Goal: Use online tool/utility: Utilize a website feature to perform a specific function

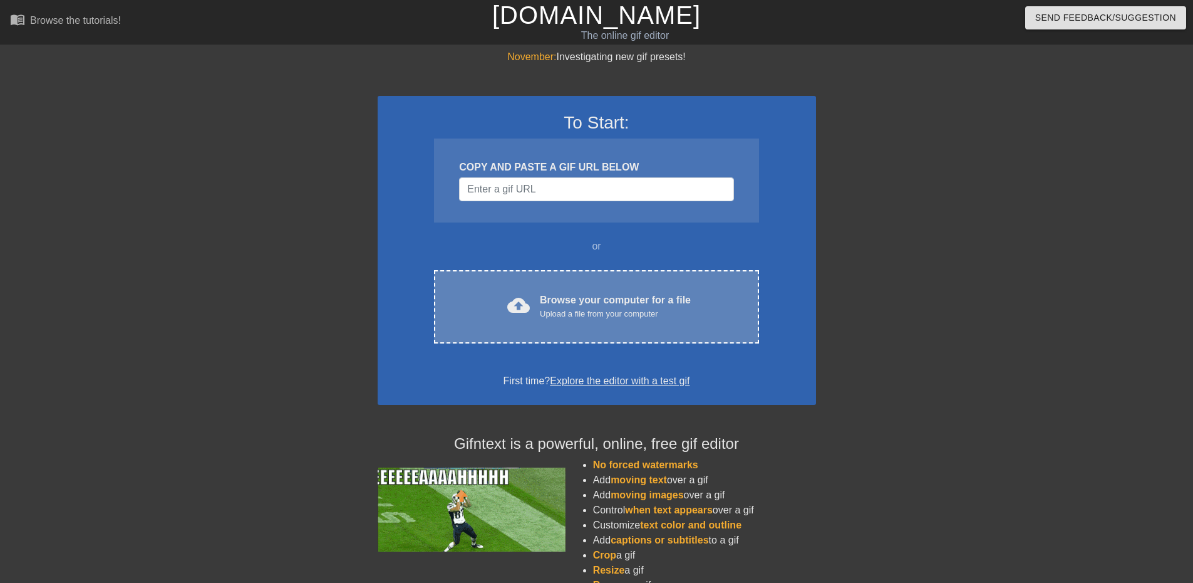
click at [634, 308] on div "Upload a file from your computer" at bounding box center [615, 314] width 151 height 13
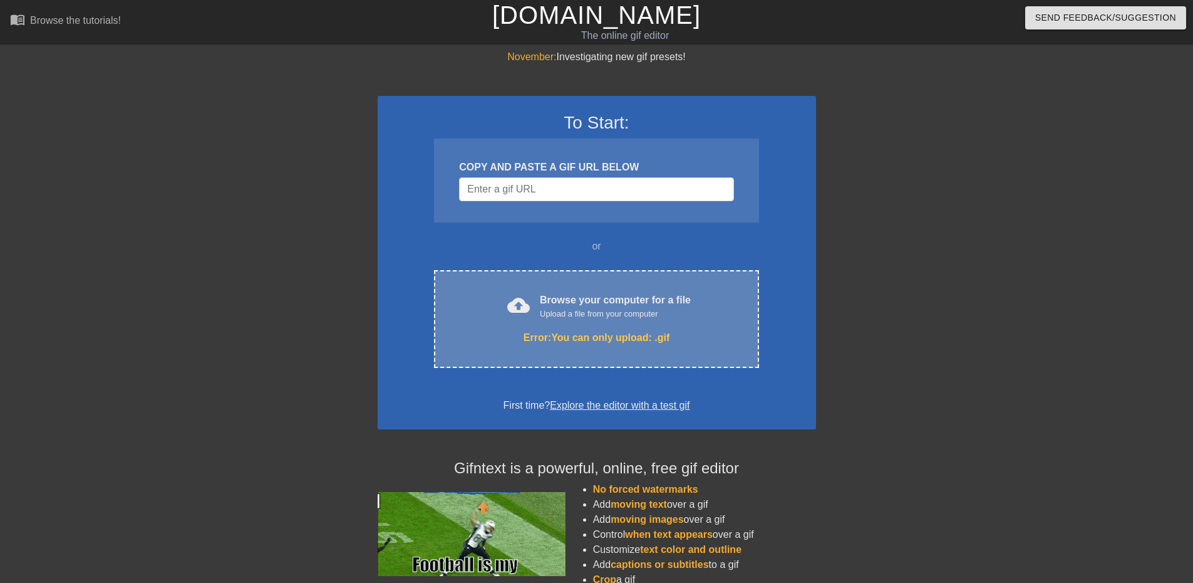
click at [650, 316] on div "Upload a file from your computer" at bounding box center [615, 314] width 151 height 13
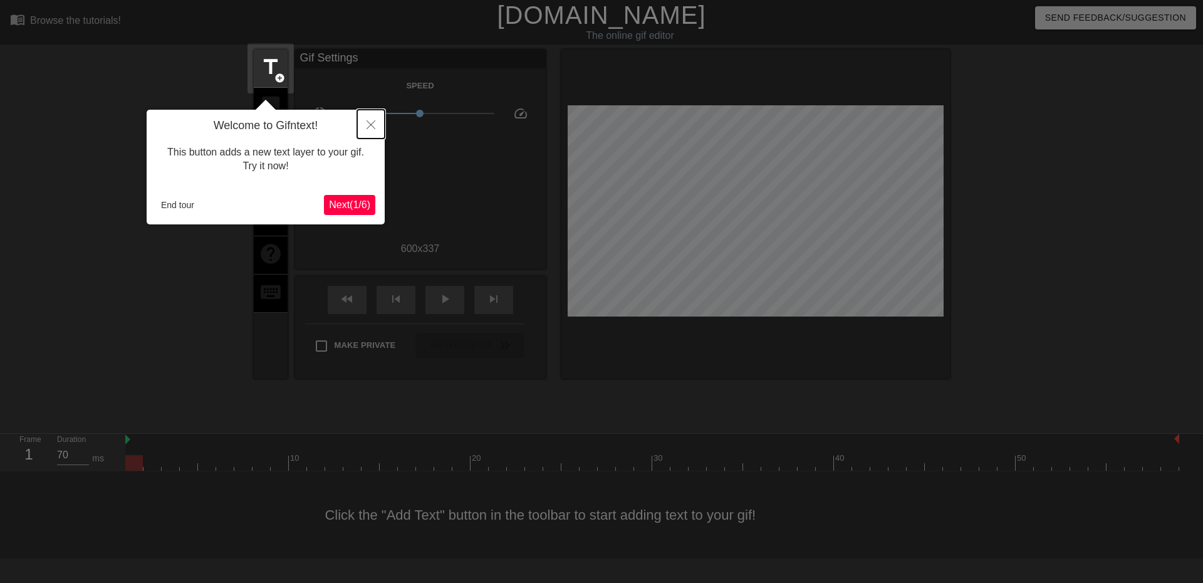
click at [373, 121] on icon "Close" at bounding box center [370, 124] width 9 height 9
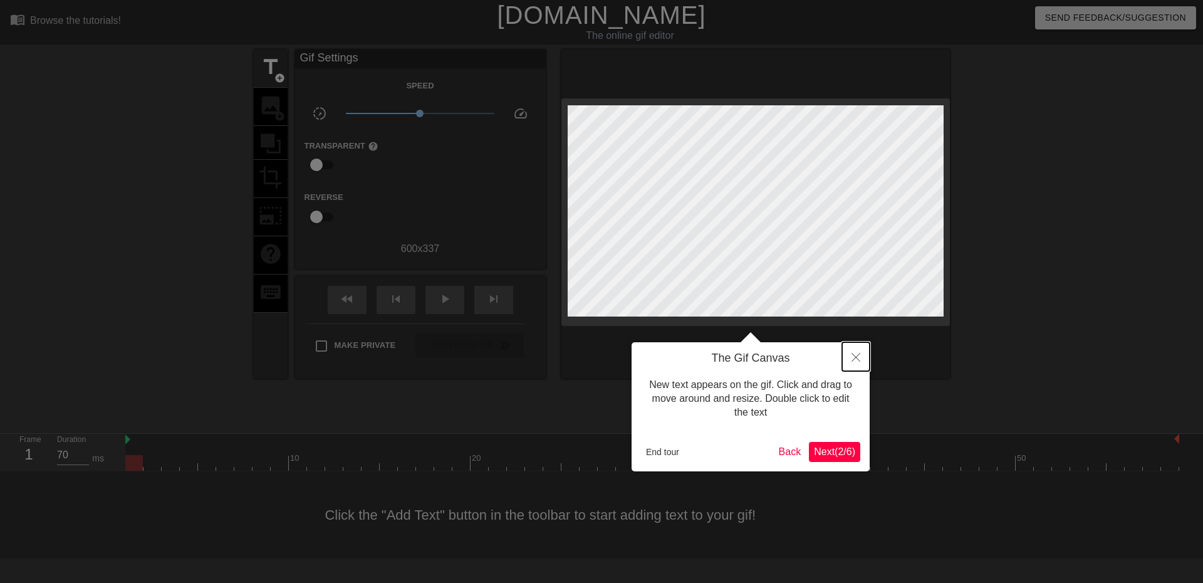
click at [860, 358] on button "Close" at bounding box center [856, 356] width 28 height 29
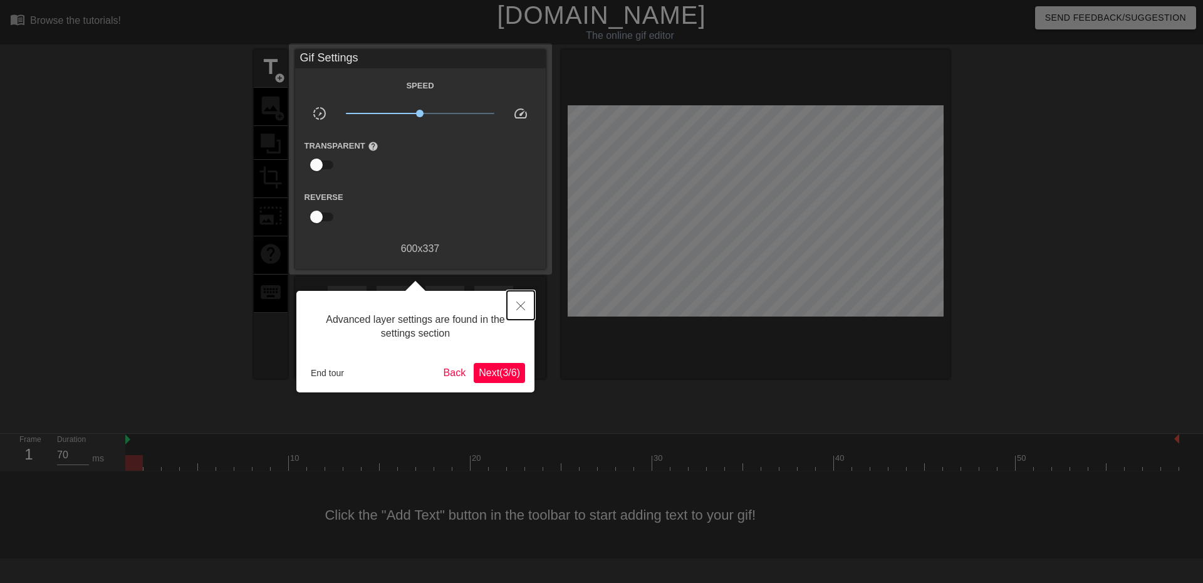
click at [517, 304] on icon "Close" at bounding box center [520, 305] width 9 height 9
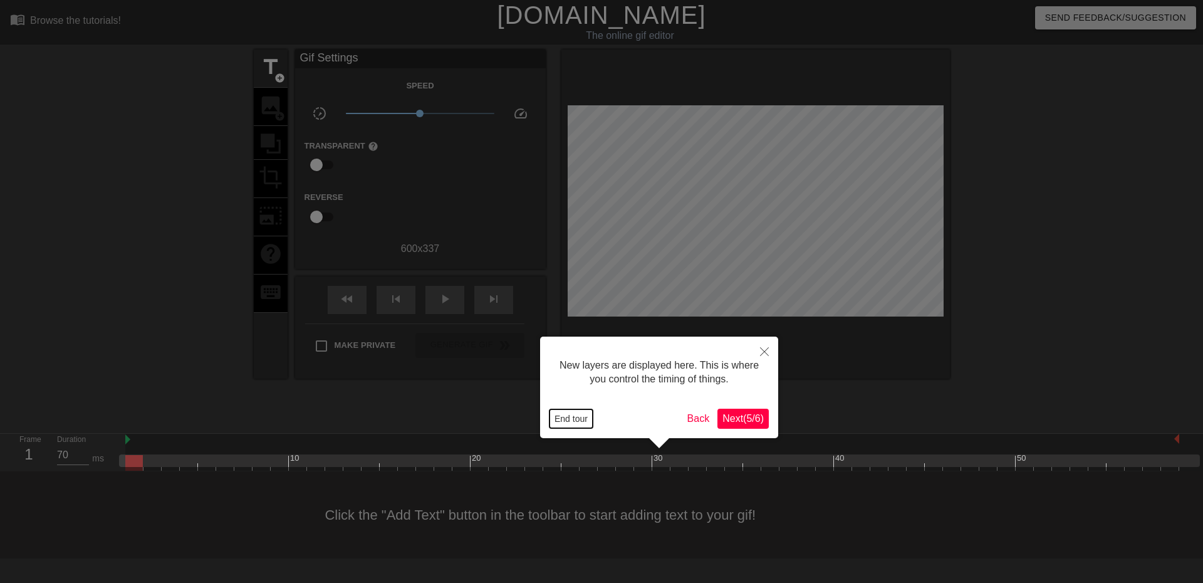
click at [576, 421] on button "End tour" at bounding box center [570, 418] width 43 height 19
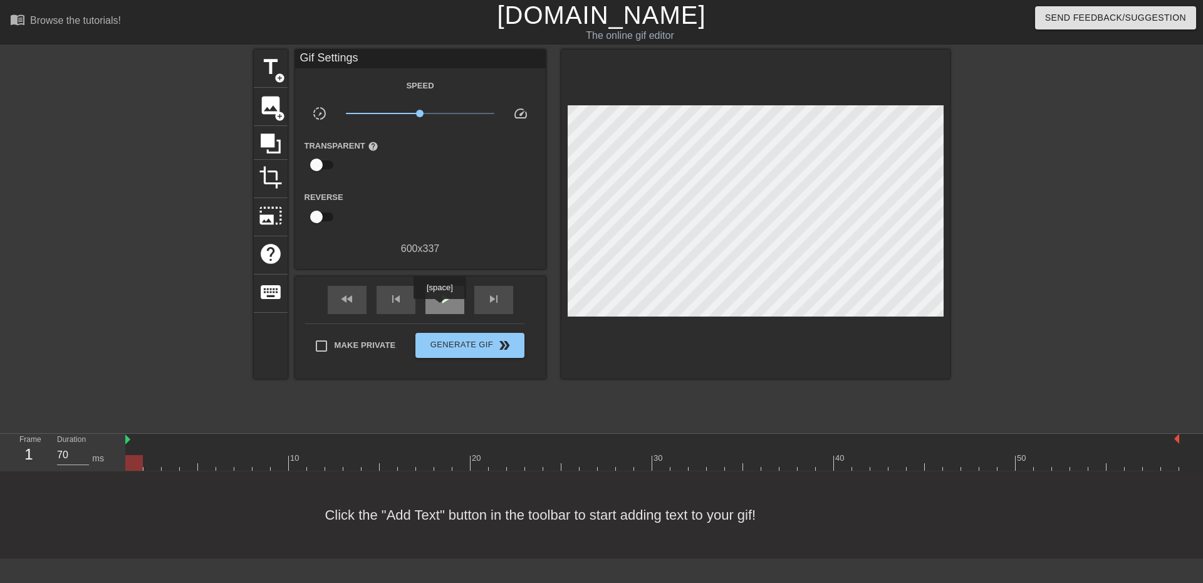
click at [441, 301] on span "play_arrow" at bounding box center [444, 298] width 15 height 15
click at [128, 438] on img at bounding box center [127, 439] width 5 height 10
drag, startPoint x: 131, startPoint y: 466, endPoint x: 136, endPoint y: 461, distance: 7.1
click at [136, 461] on div at bounding box center [134, 463] width 18 height 16
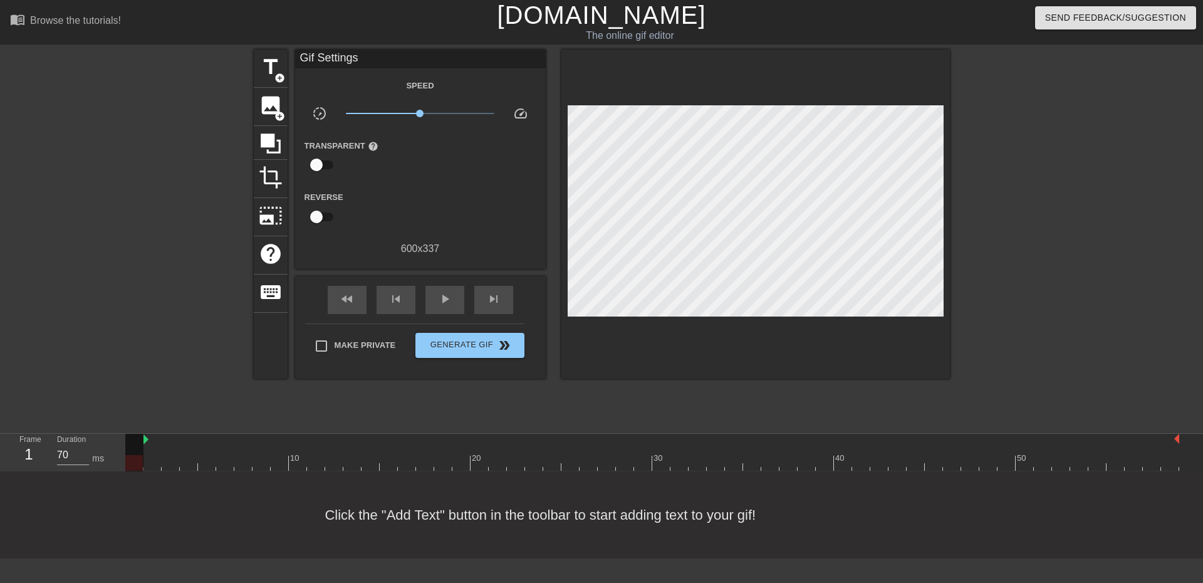
drag, startPoint x: 127, startPoint y: 440, endPoint x: 144, endPoint y: 440, distance: 17.5
drag, startPoint x: 144, startPoint y: 440, endPoint x: 110, endPoint y: 440, distance: 34.5
click at [110, 440] on div "Frame 1 Duration 70 ms 10 20 30 40 50" at bounding box center [601, 452] width 1203 height 38
click at [444, 304] on span "play_arrow" at bounding box center [444, 298] width 15 height 15
drag, startPoint x: 127, startPoint y: 440, endPoint x: 144, endPoint y: 441, distance: 17.0
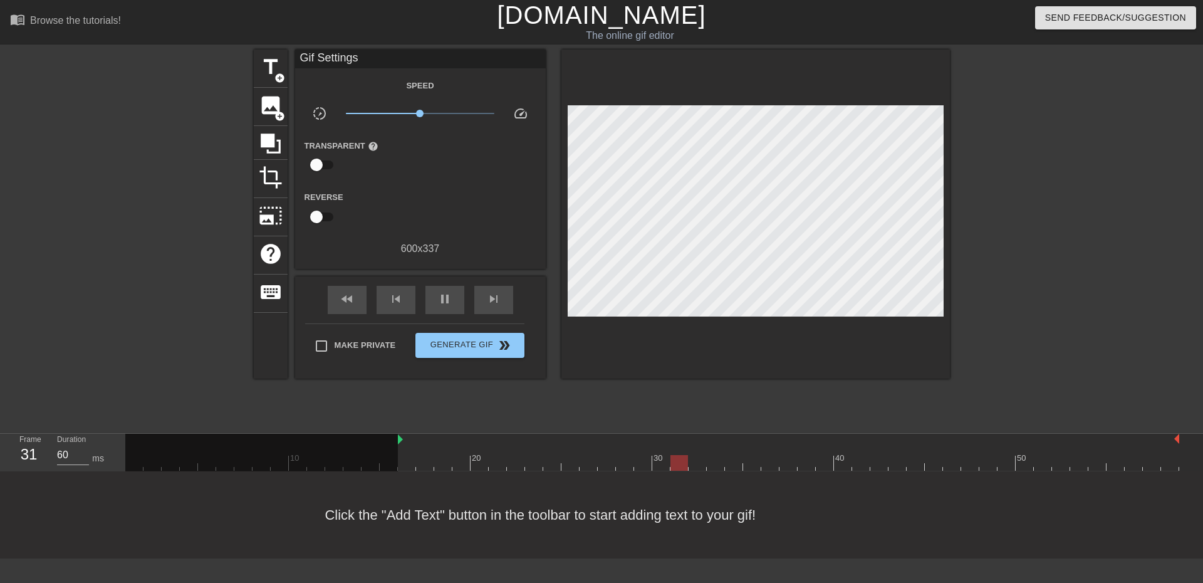
drag, startPoint x: 144, startPoint y: 441, endPoint x: 399, endPoint y: 445, distance: 255.0
drag, startPoint x: 399, startPoint y: 445, endPoint x: 412, endPoint y: 447, distance: 13.3
click at [412, 447] on div "10 20 30 40 50" at bounding box center [652, 451] width 1054 height 37
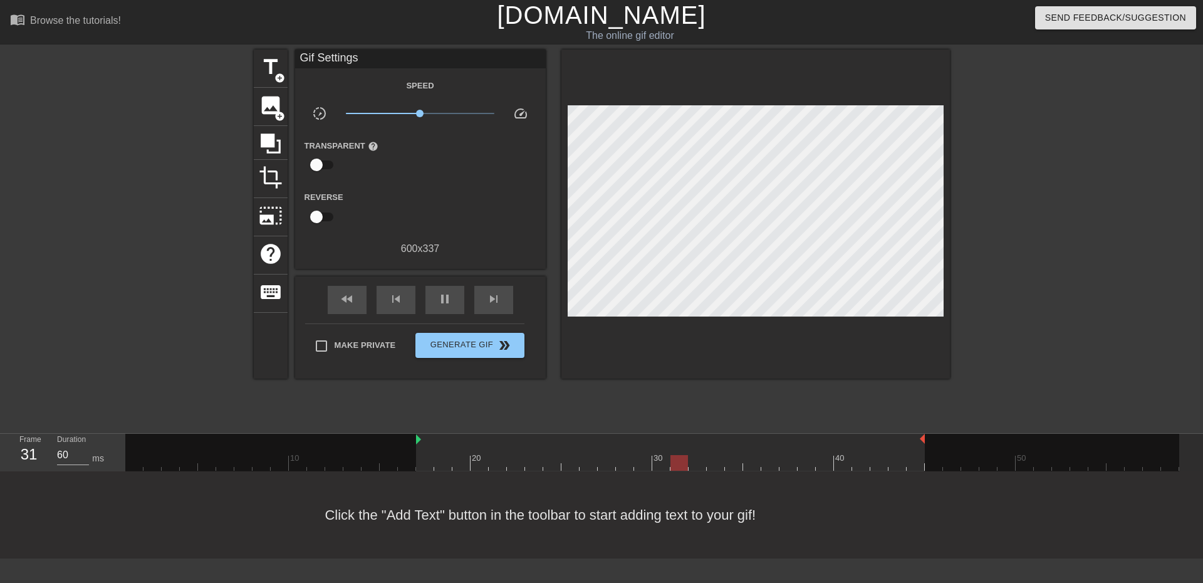
drag, startPoint x: 1179, startPoint y: 440, endPoint x: 931, endPoint y: 441, distance: 248.0
click at [931, 441] on div "10 20 30 40 50" at bounding box center [652, 451] width 1054 height 37
drag, startPoint x: 418, startPoint y: 439, endPoint x: 336, endPoint y: 439, distance: 82.7
click at [358, 438] on div at bounding box center [624, 439] width 599 height 13
drag, startPoint x: 327, startPoint y: 437, endPoint x: 457, endPoint y: 445, distance: 130.6
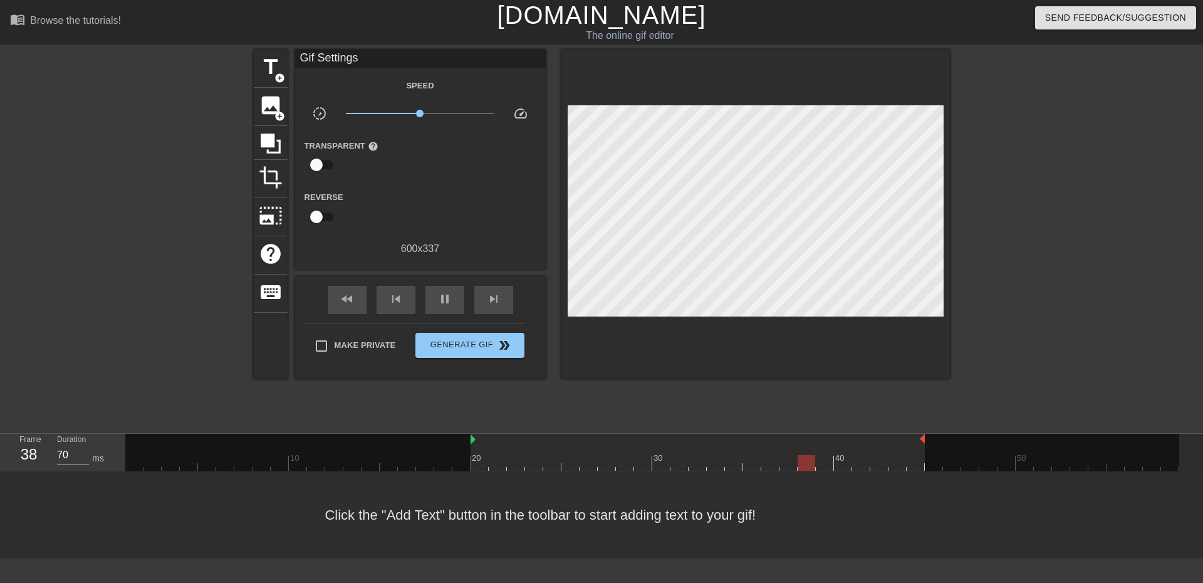
drag, startPoint x: 453, startPoint y: 440, endPoint x: 466, endPoint y: 443, distance: 13.5
click at [466, 443] on div "10 20 30 40 50" at bounding box center [652, 451] width 1054 height 37
drag, startPoint x: 473, startPoint y: 441, endPoint x: 488, endPoint y: 443, distance: 15.2
click at [488, 443] on div "10 20 30 40 50" at bounding box center [652, 451] width 1054 height 37
drag, startPoint x: 491, startPoint y: 440, endPoint x: 526, endPoint y: 445, distance: 35.4
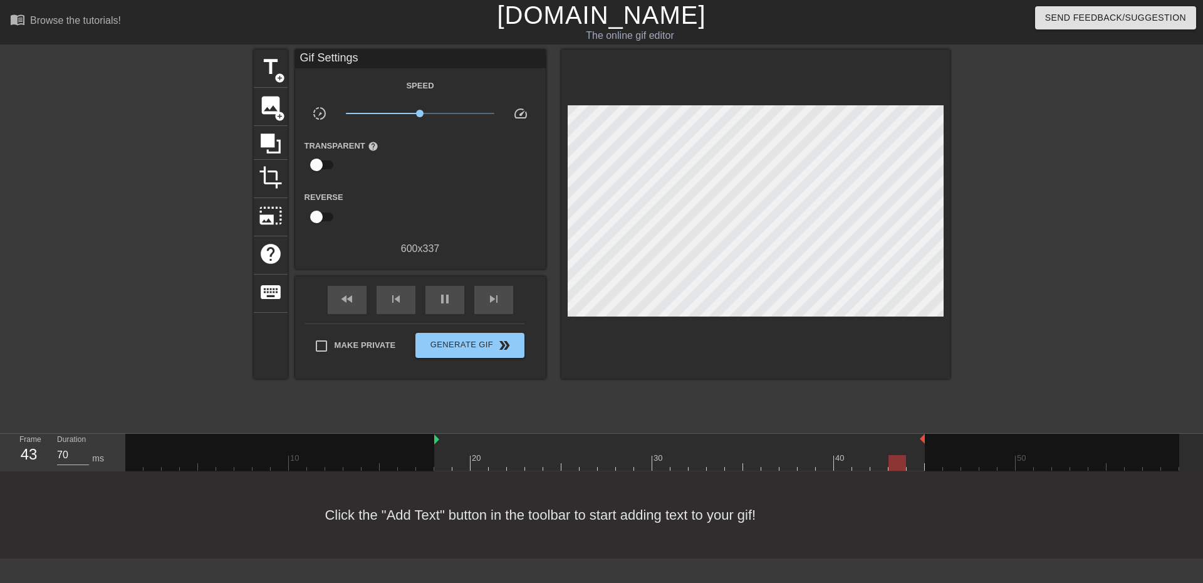
drag, startPoint x: 526, startPoint y: 445, endPoint x: 427, endPoint y: 443, distance: 99.6
click at [427, 443] on div "10 20 30 40 50" at bounding box center [652, 451] width 1054 height 37
drag, startPoint x: 924, startPoint y: 442, endPoint x: 870, endPoint y: 440, distance: 53.9
click at [870, 440] on div "10 20 30 40 50" at bounding box center [652, 451] width 1054 height 37
click at [433, 298] on div "pause" at bounding box center [444, 300] width 39 height 28
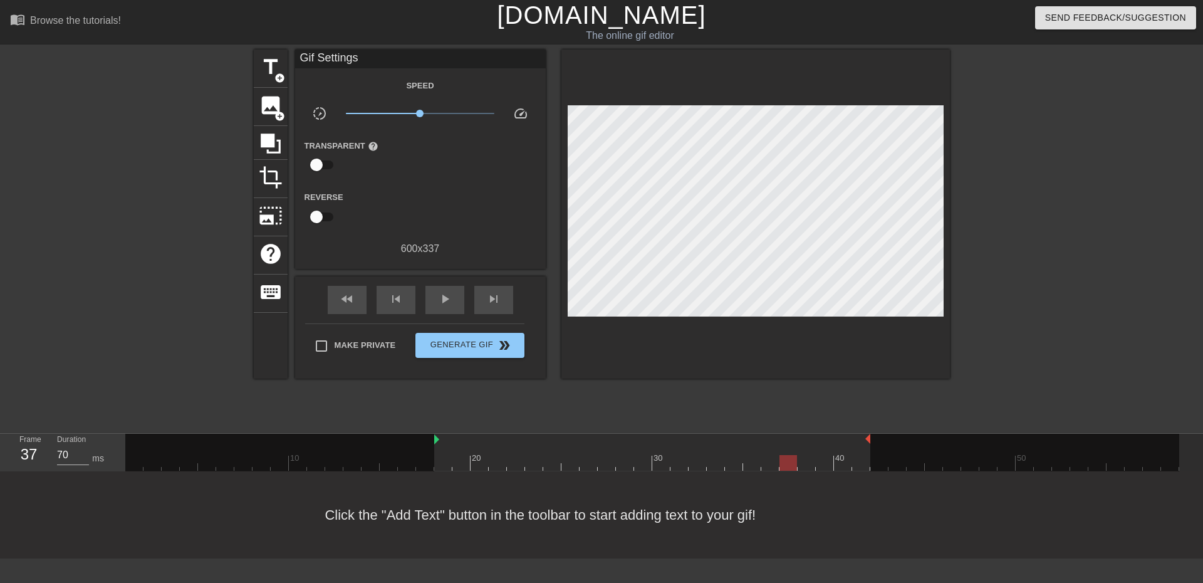
click at [794, 462] on div at bounding box center [652, 463] width 1054 height 16
click at [866, 459] on div at bounding box center [652, 463] width 1054 height 16
click at [844, 466] on div at bounding box center [652, 463] width 1054 height 16
click at [827, 462] on div at bounding box center [652, 463] width 1054 height 16
click at [438, 465] on div at bounding box center [652, 463] width 1054 height 16
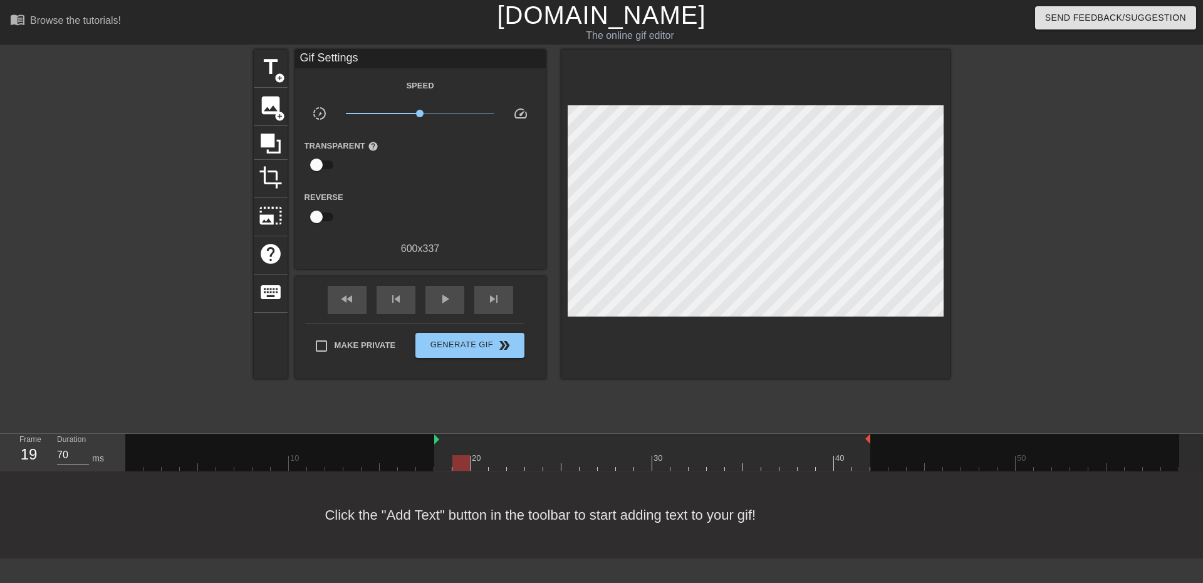
click at [455, 461] on div at bounding box center [652, 463] width 1054 height 16
click at [861, 460] on div at bounding box center [652, 463] width 1054 height 16
click at [438, 440] on img at bounding box center [436, 439] width 5 height 10
drag, startPoint x: 435, startPoint y: 441, endPoint x: 421, endPoint y: 439, distance: 13.9
click at [429, 460] on div at bounding box center [652, 463] width 1054 height 16
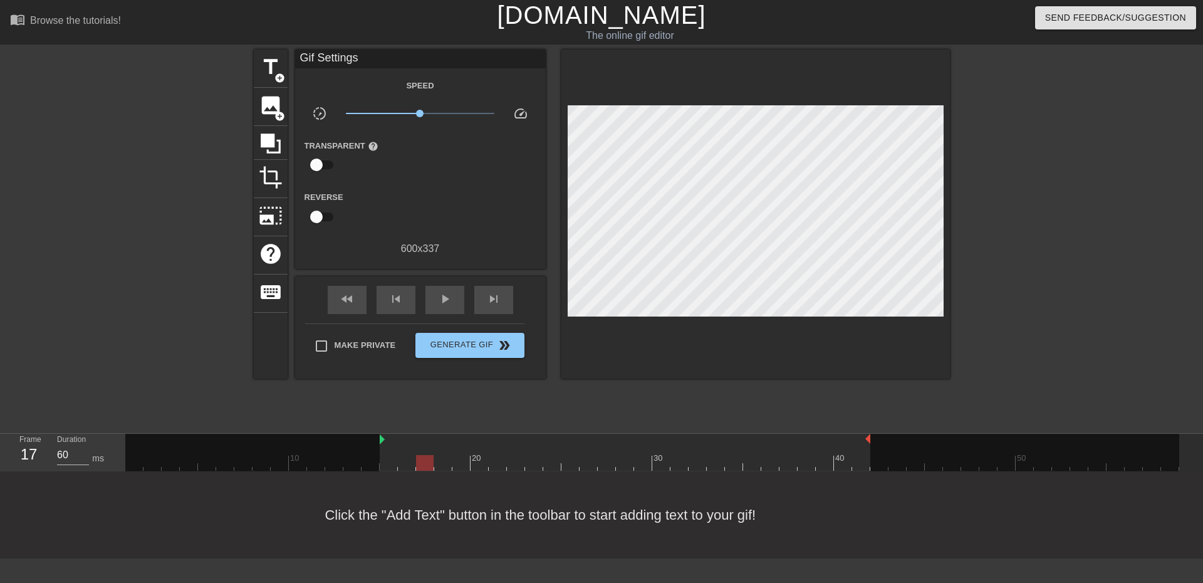
drag, startPoint x: 418, startPoint y: 438, endPoint x: 388, endPoint y: 443, distance: 30.6
click at [388, 463] on div at bounding box center [652, 463] width 1054 height 16
click at [407, 464] on div at bounding box center [652, 463] width 1054 height 16
click at [424, 465] on div at bounding box center [652, 463] width 1054 height 16
click at [442, 465] on div at bounding box center [652, 463] width 1054 height 16
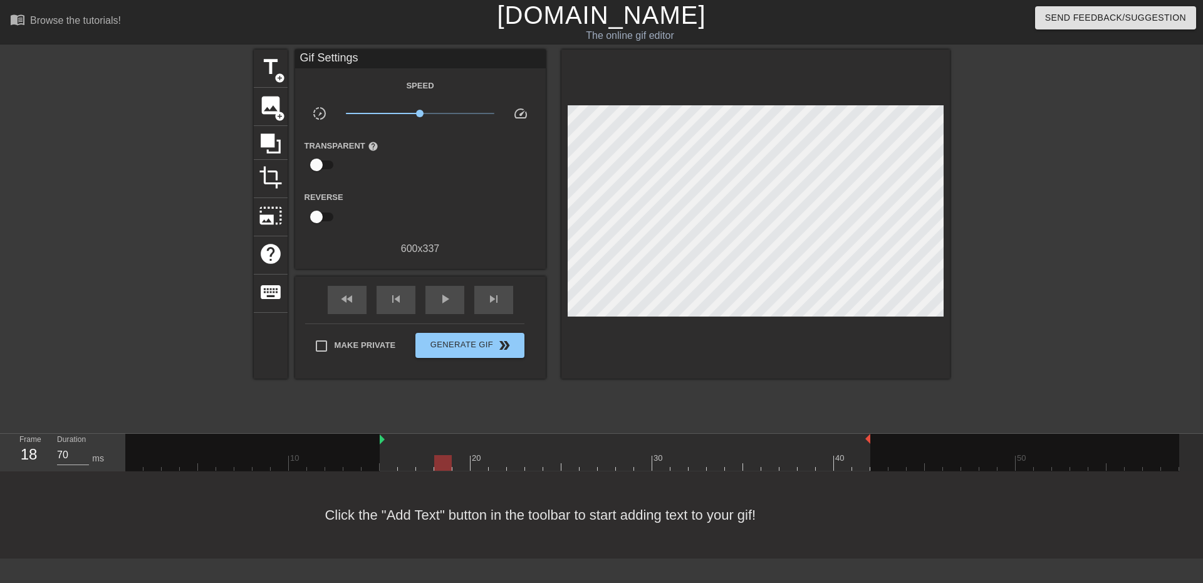
click at [459, 465] on div at bounding box center [652, 463] width 1054 height 16
click at [474, 464] on div at bounding box center [652, 463] width 1054 height 16
click at [464, 462] on div at bounding box center [652, 463] width 1054 height 16
drag, startPoint x: 381, startPoint y: 438, endPoint x: 422, endPoint y: 445, distance: 41.2
click at [443, 462] on div at bounding box center [652, 463] width 1054 height 16
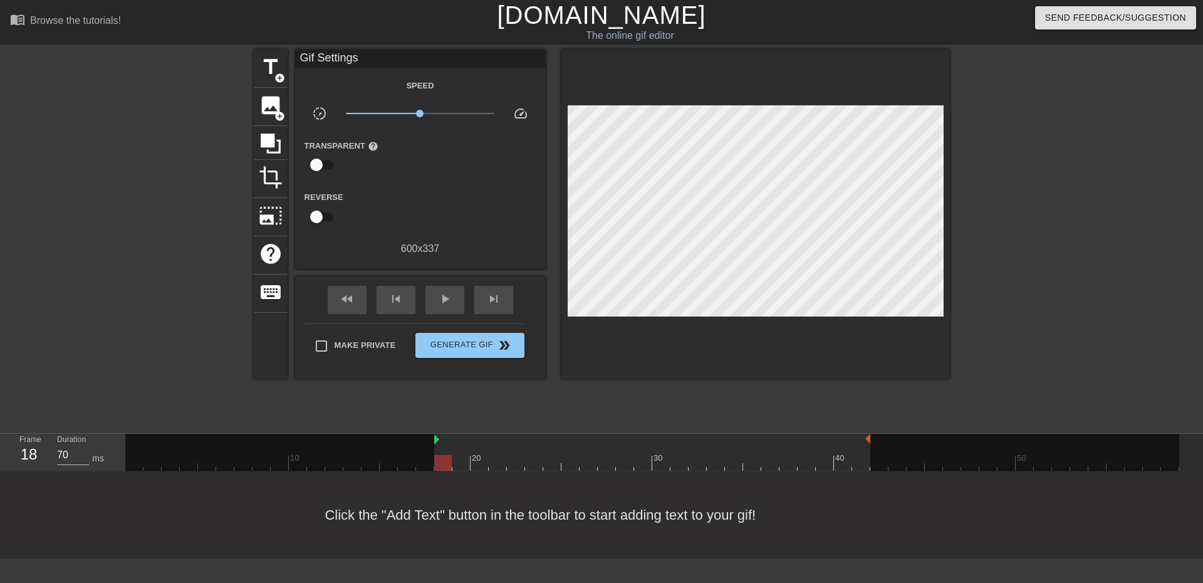
drag, startPoint x: 417, startPoint y: 442, endPoint x: 430, endPoint y: 444, distance: 13.3
click at [430, 444] on div "10 20 30 40 50" at bounding box center [652, 451] width 1054 height 37
click at [430, 298] on div "play_arrow" at bounding box center [444, 300] width 39 height 28
click at [430, 298] on div "pause" at bounding box center [444, 300] width 39 height 28
click at [430, 298] on div "play_arrow" at bounding box center [444, 300] width 39 height 28
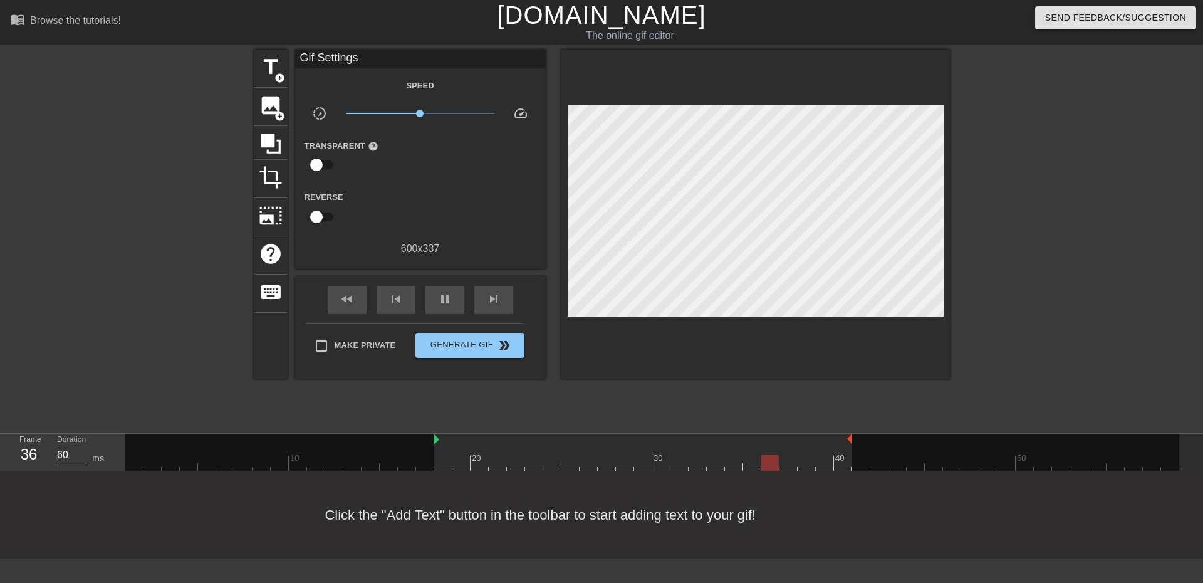
drag, startPoint x: 868, startPoint y: 439, endPoint x: 851, endPoint y: 443, distance: 17.3
drag, startPoint x: 851, startPoint y: 443, endPoint x: 826, endPoint y: 445, distance: 25.8
drag, startPoint x: 832, startPoint y: 441, endPoint x: 820, endPoint y: 445, distance: 13.1
click at [820, 445] on div "10 20 30 40 50" at bounding box center [652, 451] width 1054 height 37
click at [820, 445] on div at bounding box center [997, 452] width 363 height 38
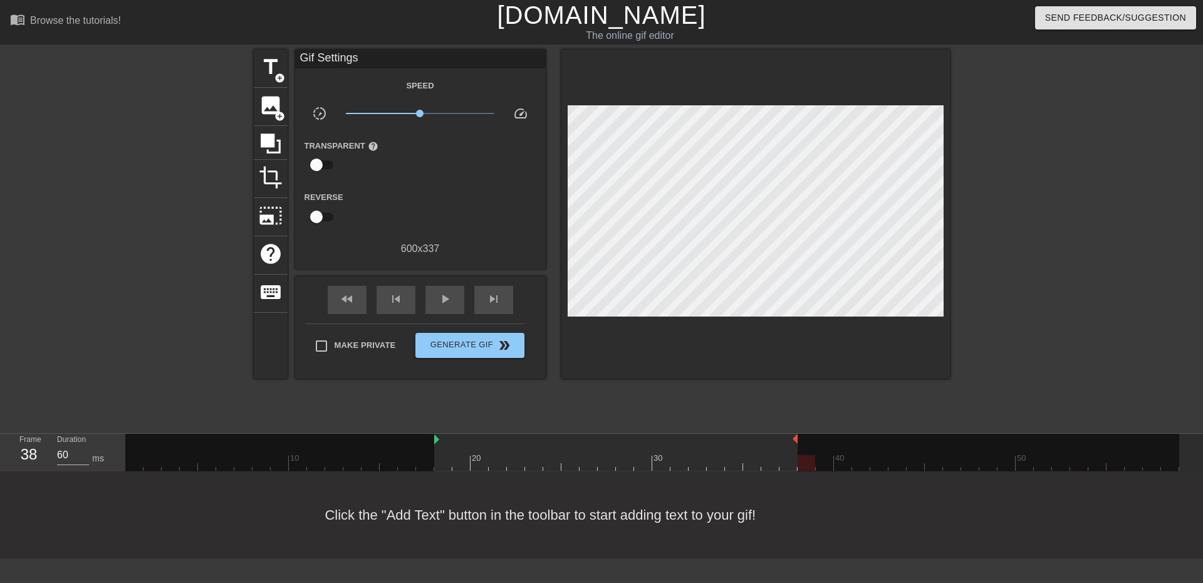
drag, startPoint x: 814, startPoint y: 441, endPoint x: 804, endPoint y: 441, distance: 9.4
click at [804, 441] on div "10 20 30 40 50" at bounding box center [652, 451] width 1054 height 37
click at [435, 293] on div "play_arrow" at bounding box center [444, 300] width 39 height 28
drag, startPoint x: 794, startPoint y: 436, endPoint x: 780, endPoint y: 445, distance: 16.7
click at [780, 445] on div "10 20 30 40 50" at bounding box center [652, 451] width 1054 height 37
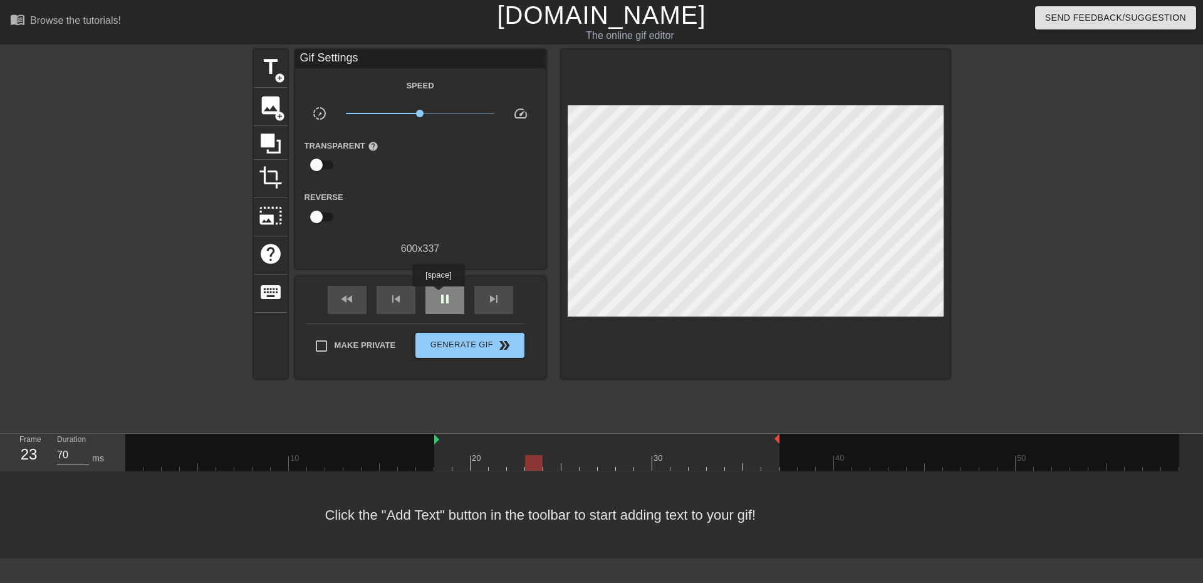
click at [438, 295] on span "pause" at bounding box center [444, 298] width 15 height 15
drag, startPoint x: 776, startPoint y: 442, endPoint x: 794, endPoint y: 444, distance: 17.6
drag, startPoint x: 795, startPoint y: 443, endPoint x: 784, endPoint y: 446, distance: 11.5
click at [784, 446] on div "10 20 30 40 50" at bounding box center [652, 451] width 1054 height 37
click at [775, 460] on div at bounding box center [652, 463] width 1054 height 16
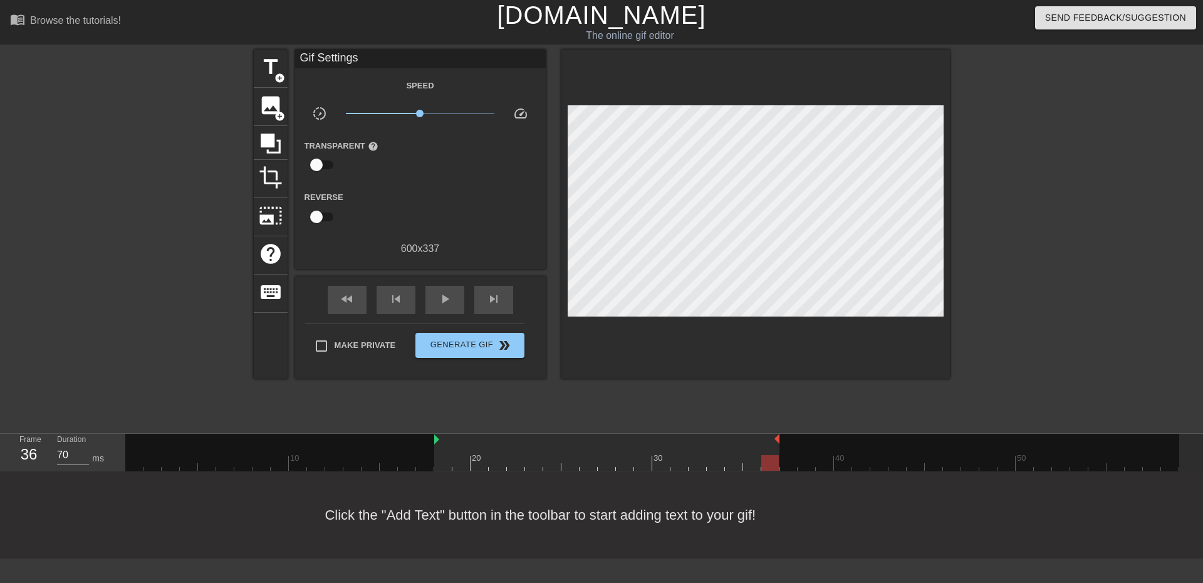
click at [791, 463] on div at bounding box center [979, 452] width 400 height 38
drag, startPoint x: 777, startPoint y: 442, endPoint x: 790, endPoint y: 444, distance: 13.4
click at [790, 460] on div at bounding box center [652, 463] width 1054 height 16
click at [805, 462] on div at bounding box center [987, 452] width 381 height 38
drag, startPoint x: 796, startPoint y: 440, endPoint x: 807, endPoint y: 443, distance: 11.7
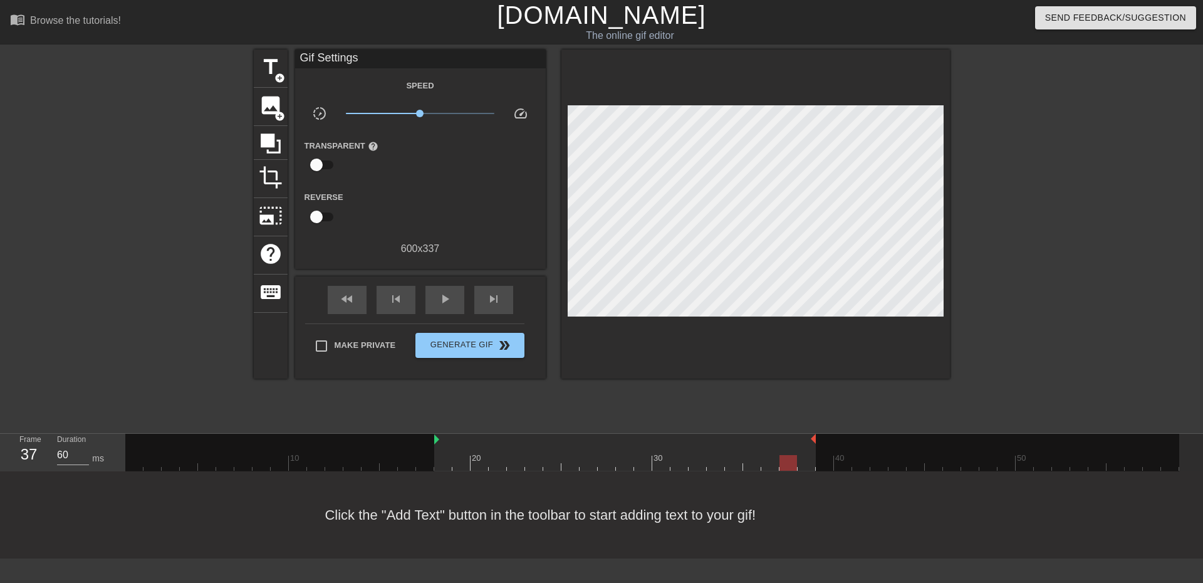
click at [809, 460] on div at bounding box center [652, 463] width 1054 height 16
drag, startPoint x: 812, startPoint y: 438, endPoint x: 821, endPoint y: 441, distance: 9.1
click at [821, 441] on div "10 20 30 40 50" at bounding box center [652, 451] width 1054 height 37
drag, startPoint x: 814, startPoint y: 440, endPoint x: 824, endPoint y: 452, distance: 15.2
click at [823, 459] on div at bounding box center [652, 463] width 1054 height 16
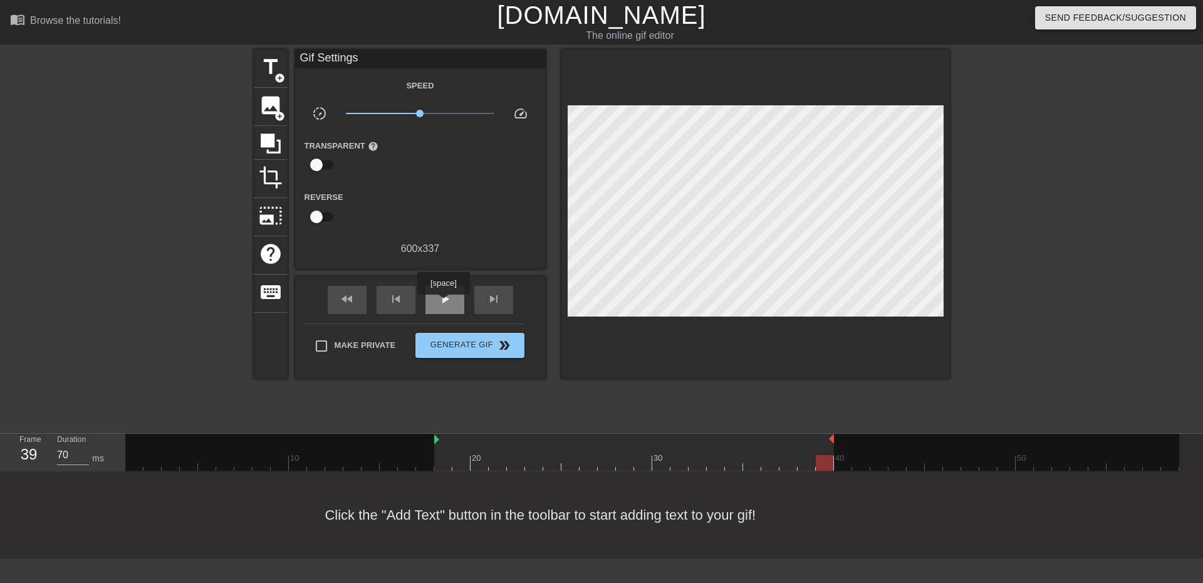
click at [443, 303] on span "play_arrow" at bounding box center [444, 298] width 15 height 15
drag, startPoint x: 831, startPoint y: 439, endPoint x: 766, endPoint y: 445, distance: 65.4
click at [766, 445] on div "10 20 30 40 50" at bounding box center [652, 451] width 1054 height 37
drag, startPoint x: 760, startPoint y: 438, endPoint x: 777, endPoint y: 440, distance: 17.0
drag, startPoint x: 779, startPoint y: 435, endPoint x: 789, endPoint y: 446, distance: 15.1
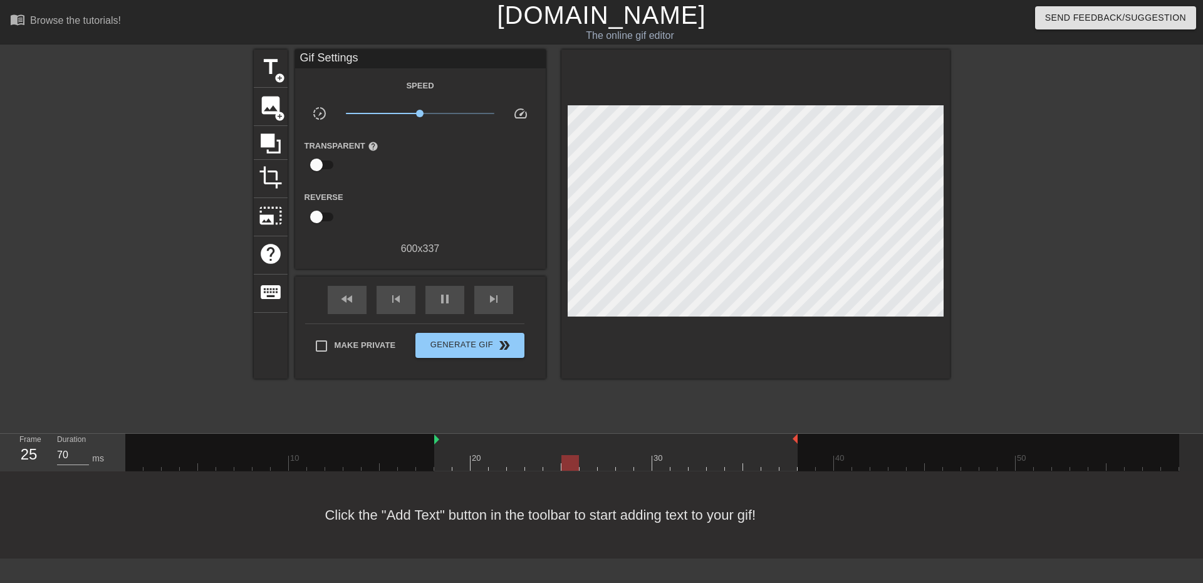
click at [789, 446] on div "10 20 30 40 50" at bounding box center [652, 451] width 1054 height 37
drag, startPoint x: 796, startPoint y: 442, endPoint x: 786, endPoint y: 445, distance: 10.3
click at [786, 445] on div "10 20 30 40 50" at bounding box center [652, 451] width 1054 height 37
drag, startPoint x: 436, startPoint y: 440, endPoint x: 450, endPoint y: 443, distance: 14.7
click at [450, 443] on div "10 20 30 40 50" at bounding box center [652, 451] width 1054 height 37
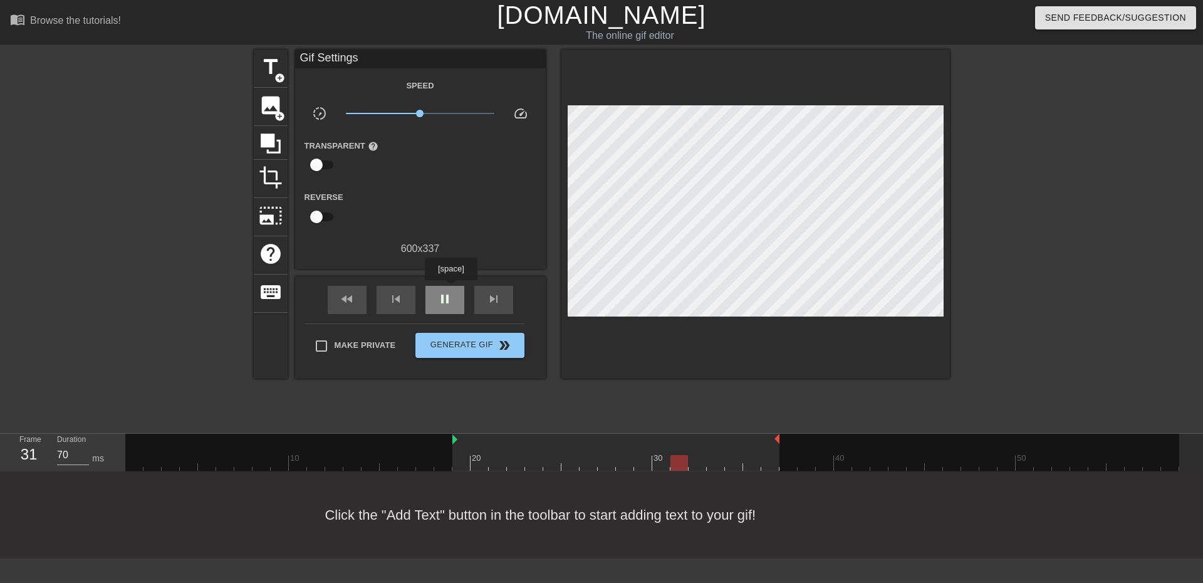
click at [450, 289] on div "pause" at bounding box center [444, 300] width 39 height 28
click at [455, 449] on div at bounding box center [461, 454] width 18 height 16
drag, startPoint x: 453, startPoint y: 442, endPoint x: 439, endPoint y: 441, distance: 14.4
click at [438, 455] on div at bounding box center [652, 463] width 1054 height 16
click at [467, 462] on div at bounding box center [652, 463] width 1054 height 16
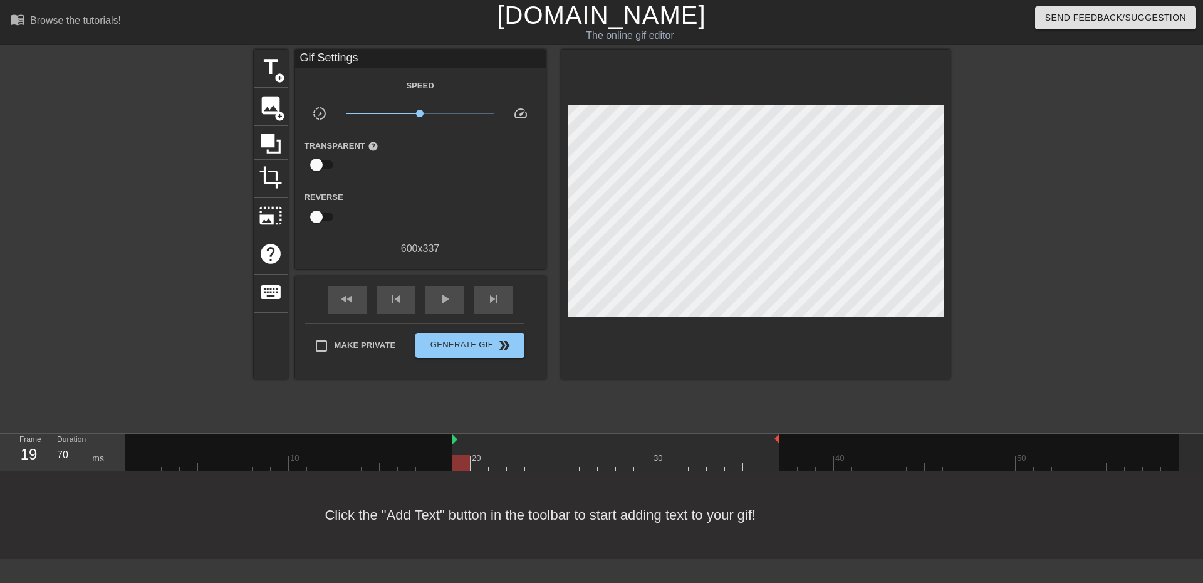
drag, startPoint x: 435, startPoint y: 440, endPoint x: 452, endPoint y: 445, distance: 18.2
click at [452, 306] on div "play_arrow" at bounding box center [444, 300] width 39 height 28
drag, startPoint x: 454, startPoint y: 439, endPoint x: 440, endPoint y: 443, distance: 14.3
drag, startPoint x: 437, startPoint y: 440, endPoint x: 447, endPoint y: 441, distance: 10.0
click at [447, 441] on div "10 20 30 40 50" at bounding box center [652, 451] width 1054 height 37
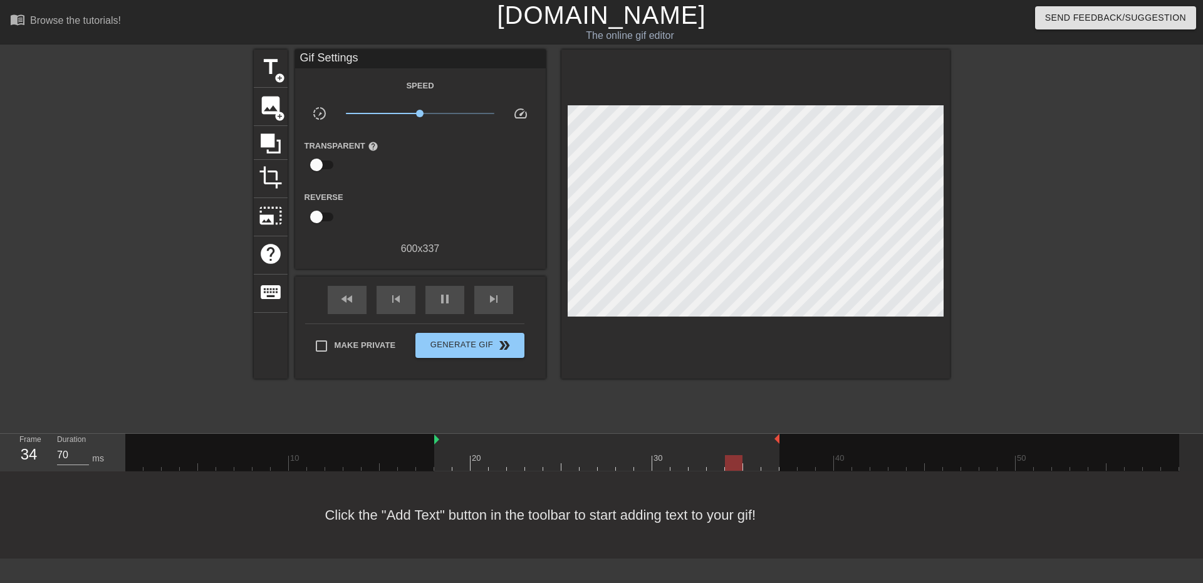
drag, startPoint x: 454, startPoint y: 440, endPoint x: 443, endPoint y: 441, distance: 11.3
drag, startPoint x: 436, startPoint y: 438, endPoint x: 447, endPoint y: 438, distance: 11.3
click at [447, 438] on div "10 20 30 40 50" at bounding box center [652, 451] width 1054 height 37
drag, startPoint x: 452, startPoint y: 438, endPoint x: 440, endPoint y: 445, distance: 14.6
drag, startPoint x: 434, startPoint y: 439, endPoint x: 444, endPoint y: 445, distance: 11.8
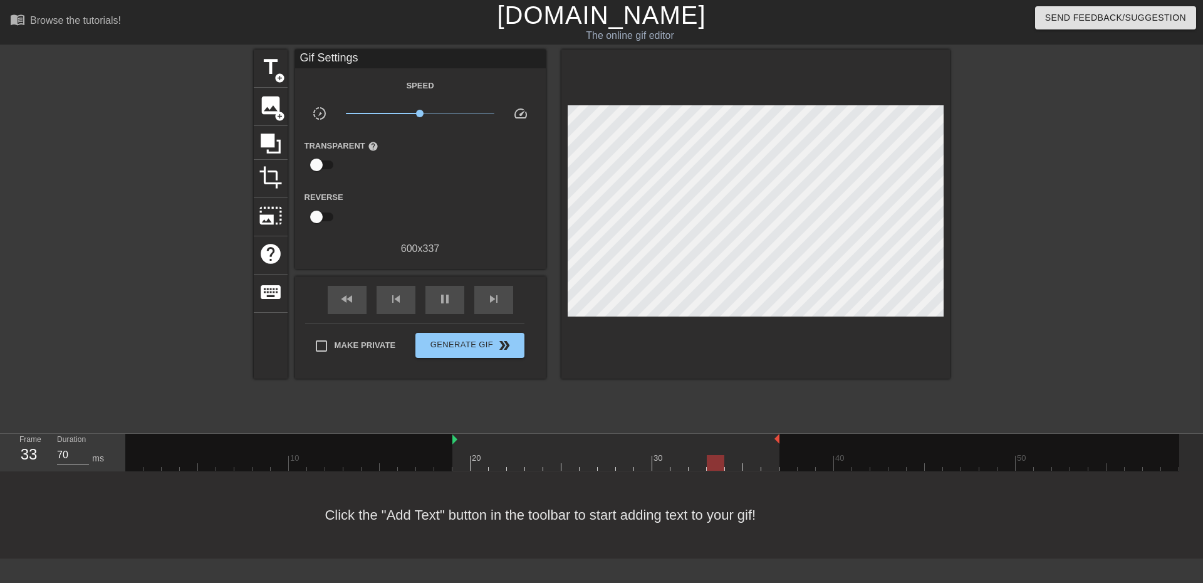
click at [444, 445] on div "10 20 30 40 50" at bounding box center [652, 451] width 1054 height 37
drag, startPoint x: 452, startPoint y: 440, endPoint x: 442, endPoint y: 440, distance: 10.7
click at [438, 294] on span "pause" at bounding box center [444, 298] width 15 height 15
click at [447, 461] on div at bounding box center [652, 463] width 1054 height 16
click at [769, 453] on div at bounding box center [770, 454] width 18 height 16
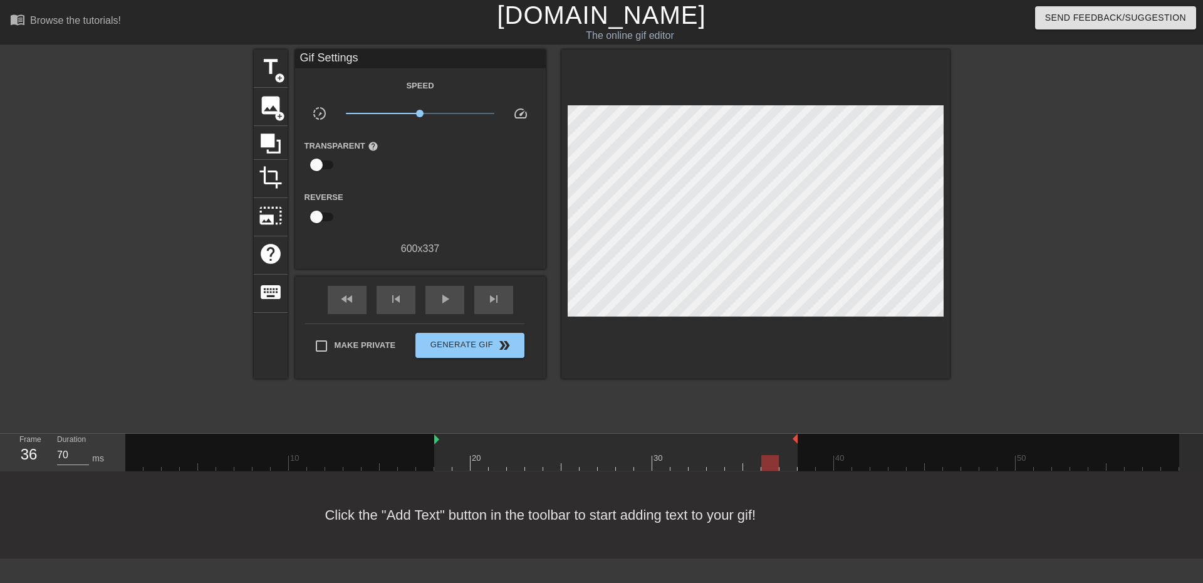
drag, startPoint x: 778, startPoint y: 438, endPoint x: 791, endPoint y: 441, distance: 13.4
click at [790, 463] on div at bounding box center [652, 463] width 1054 height 16
drag, startPoint x: 797, startPoint y: 438, endPoint x: 807, endPoint y: 442, distance: 11.3
drag, startPoint x: 813, startPoint y: 439, endPoint x: 794, endPoint y: 440, distance: 18.8
click at [448, 310] on div "play_arrow" at bounding box center [444, 300] width 39 height 28
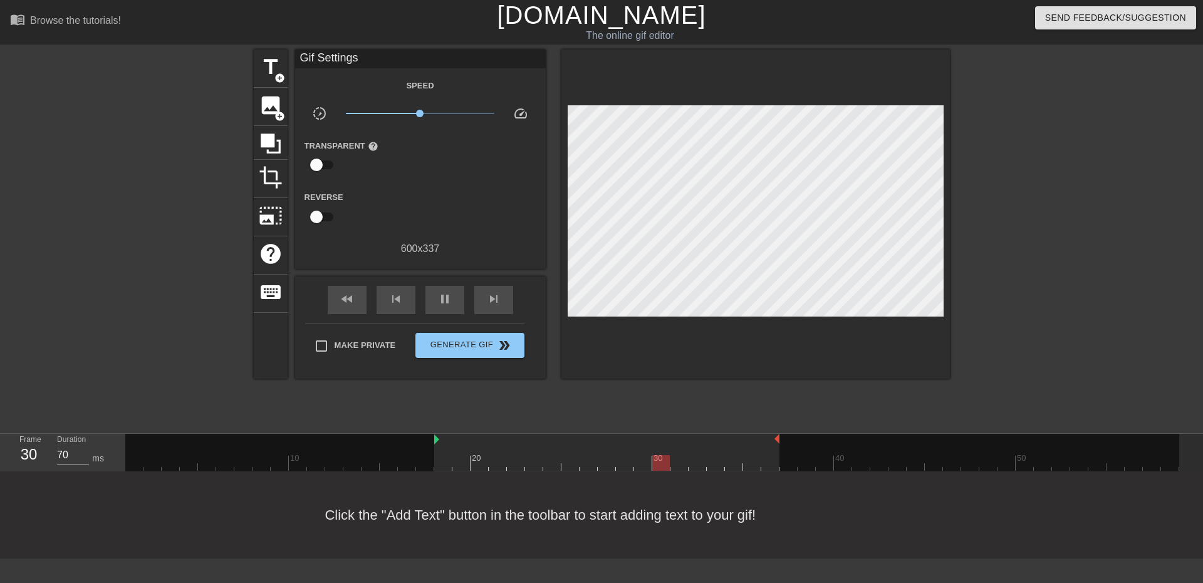
drag, startPoint x: 796, startPoint y: 438, endPoint x: 784, endPoint y: 440, distance: 11.5
click at [784, 440] on div "10 20 30 40 50" at bounding box center [652, 451] width 1054 height 37
drag, startPoint x: 420, startPoint y: 113, endPoint x: 430, endPoint y: 113, distance: 10.0
click at [430, 113] on span "x1.38" at bounding box center [431, 114] width 8 height 8
drag, startPoint x: 430, startPoint y: 113, endPoint x: 422, endPoint y: 111, distance: 8.4
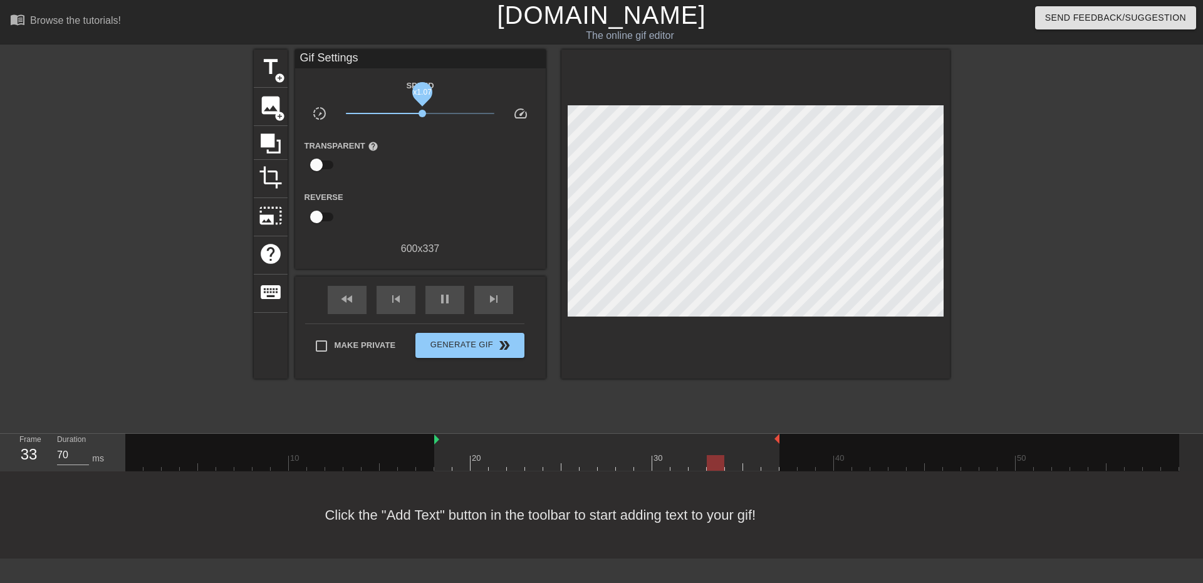
click at [422, 111] on span "x1.07" at bounding box center [422, 114] width 8 height 8
click at [422, 113] on span "x1.05" at bounding box center [422, 114] width 8 height 8
click at [420, 111] on span "x1.01" at bounding box center [421, 114] width 8 height 8
click at [422, 115] on span "x1.07" at bounding box center [422, 114] width 8 height 8
type input "70"
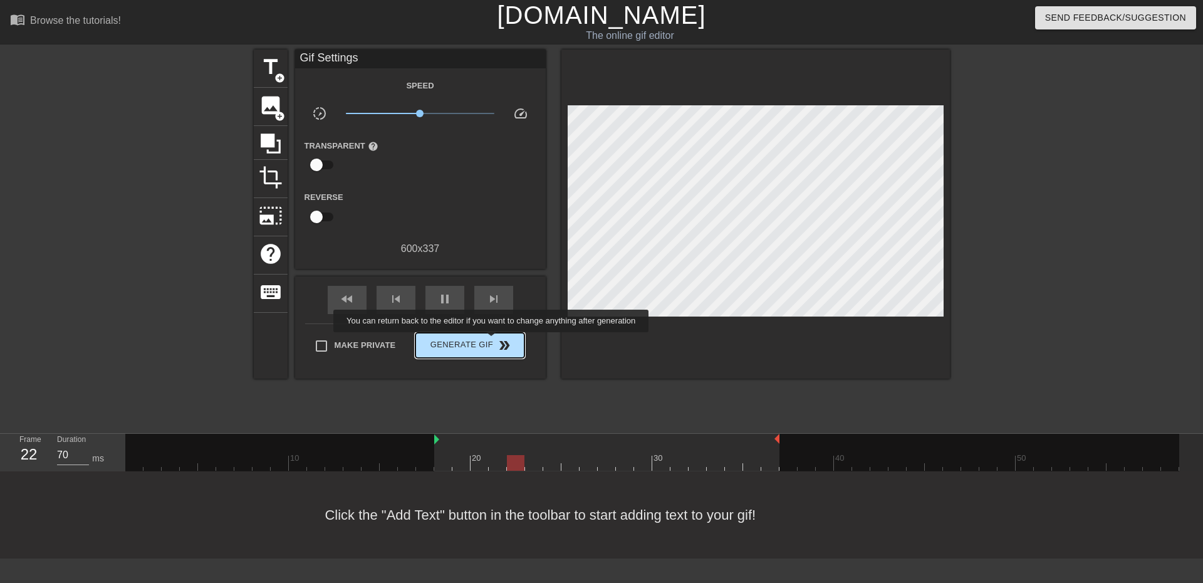
click at [492, 341] on span "Generate Gif double_arrow" at bounding box center [469, 345] width 98 height 15
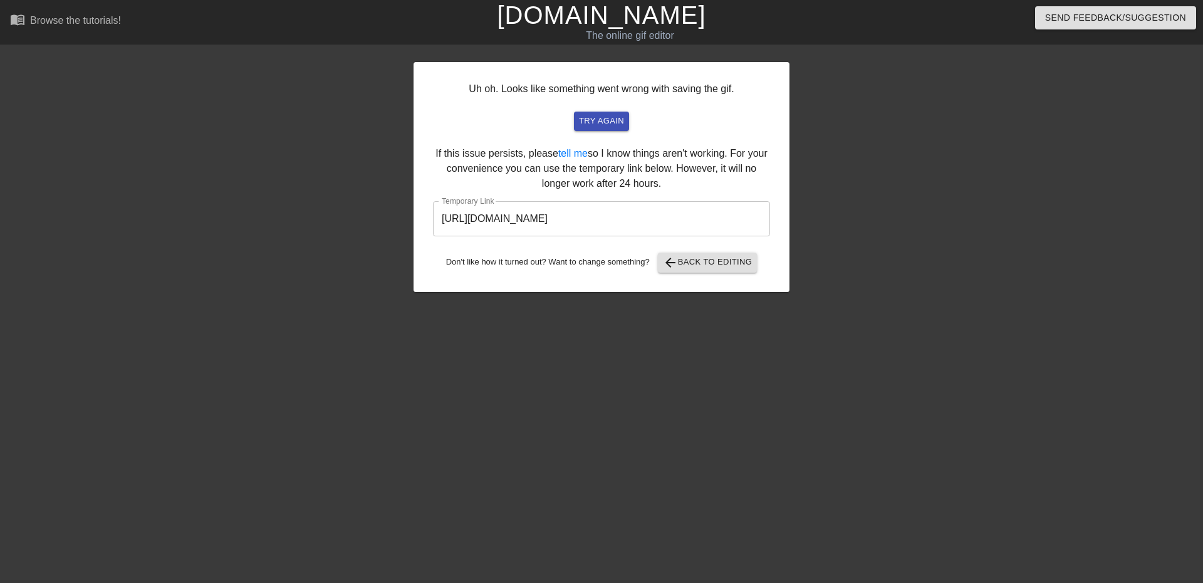
click at [651, 216] on input "https://www.gifntext.com/temp_generations/AfUVSOSB.gif" at bounding box center [601, 218] width 337 height 35
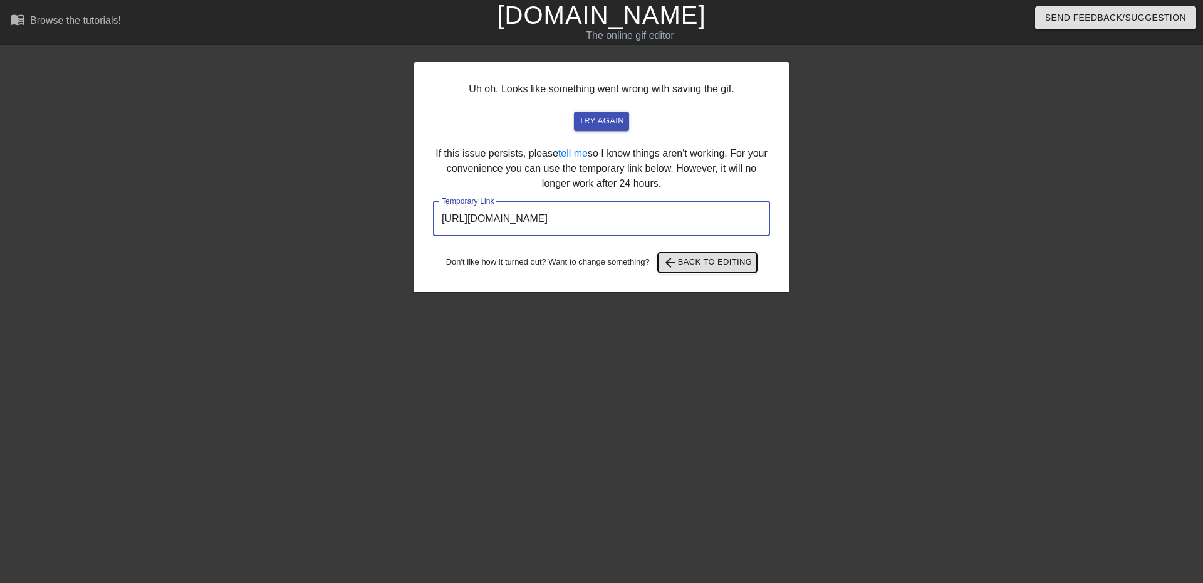
click at [735, 258] on span "arrow_back Back to Editing" at bounding box center [708, 262] width 90 height 15
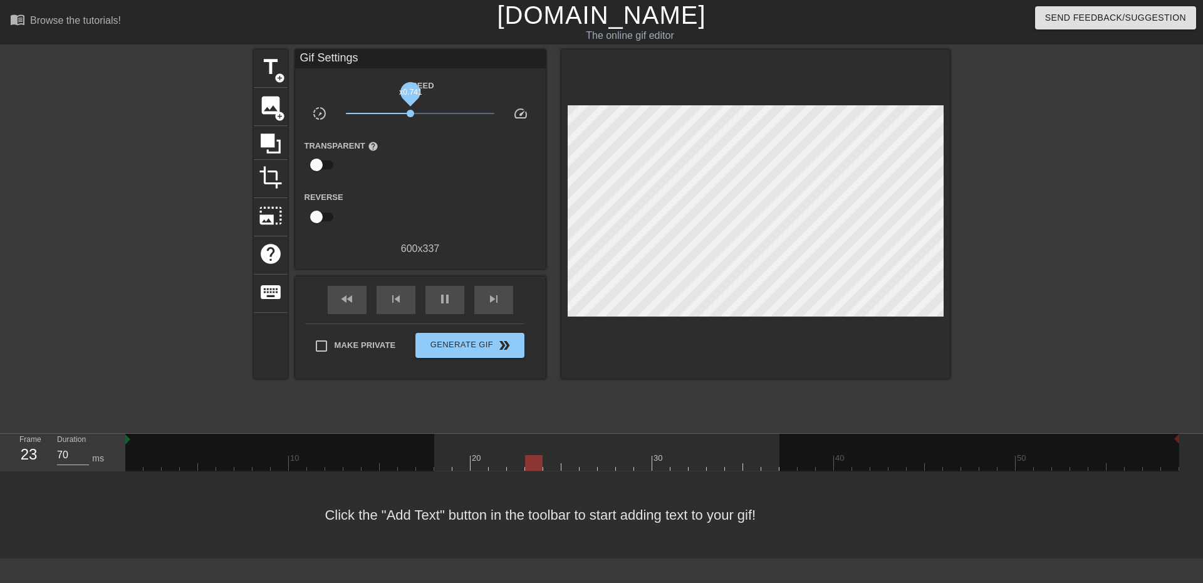
drag, startPoint x: 417, startPoint y: 114, endPoint x: 410, endPoint y: 114, distance: 6.9
click at [410, 114] on span "x0.741" at bounding box center [411, 114] width 8 height 8
drag, startPoint x: 410, startPoint y: 114, endPoint x: 417, endPoint y: 115, distance: 6.9
click at [417, 115] on span "x0.912" at bounding box center [417, 114] width 8 height 8
type input "70"
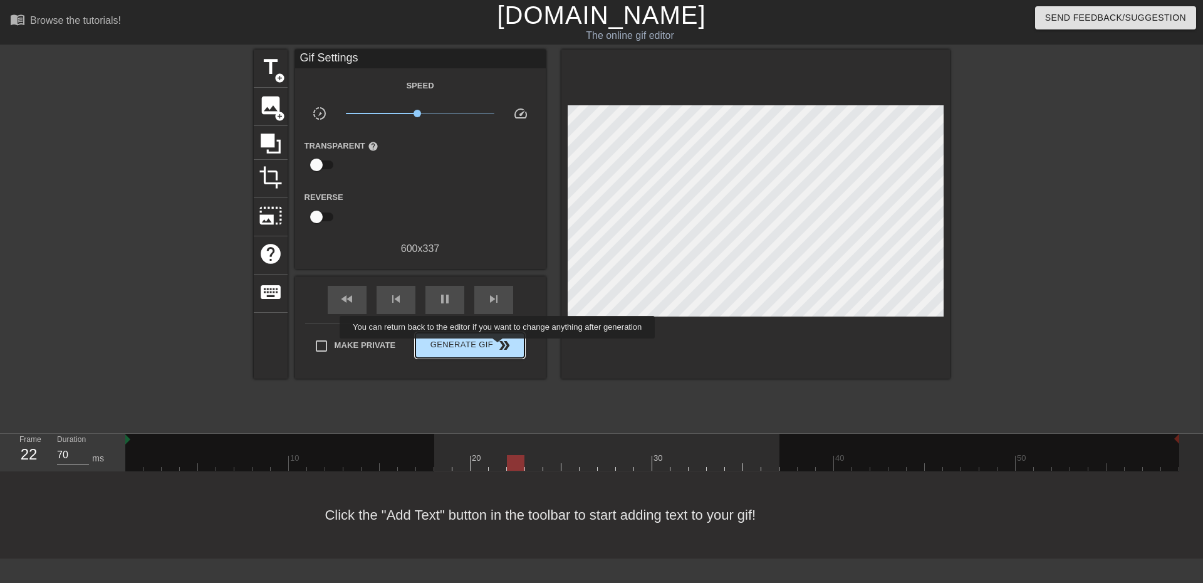
click at [499, 347] on span "double_arrow" at bounding box center [504, 345] width 15 height 15
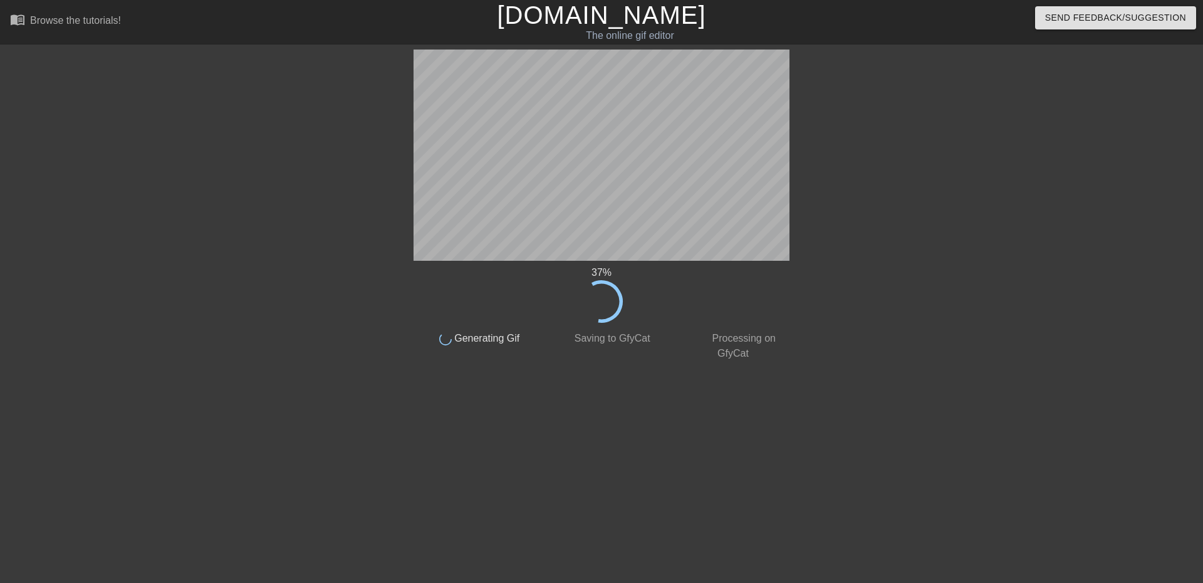
drag, startPoint x: 822, startPoint y: 289, endPoint x: 893, endPoint y: 190, distance: 121.2
click at [893, 190] on div at bounding box center [898, 237] width 188 height 376
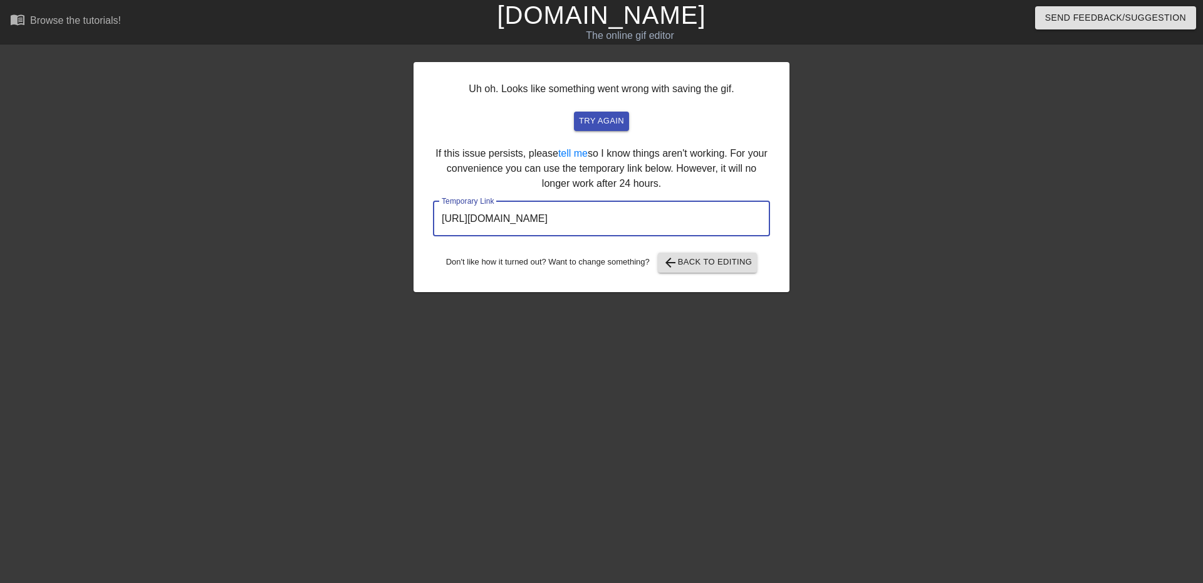
click at [680, 222] on input "https://www.gifntext.com/temp_generations/3fX0J00J.gif" at bounding box center [601, 218] width 337 height 35
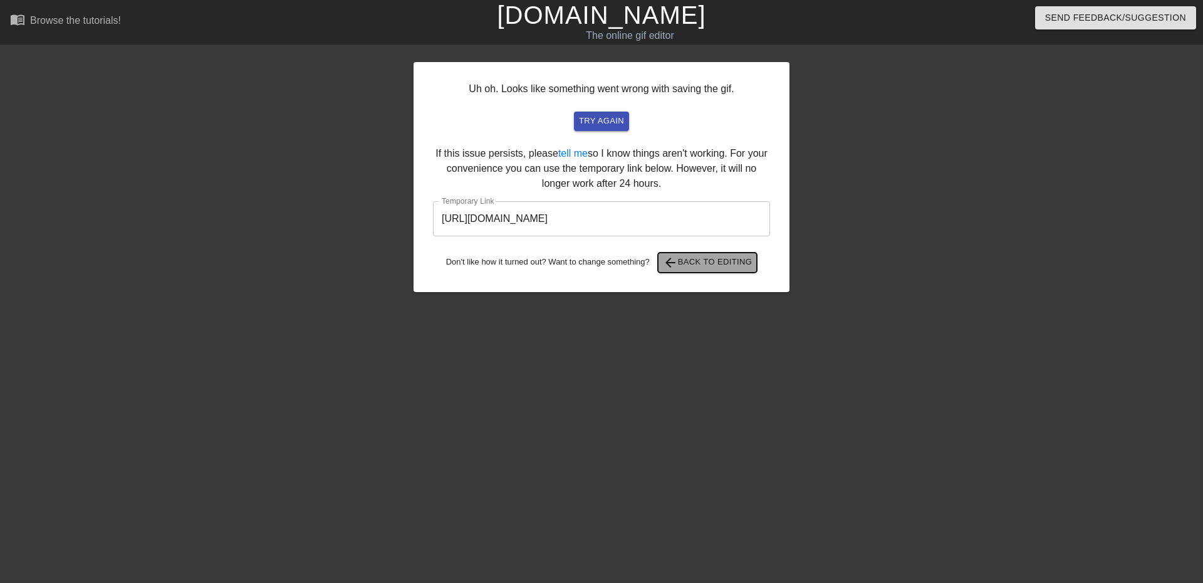
click at [713, 255] on span "arrow_back Back to Editing" at bounding box center [708, 262] width 90 height 15
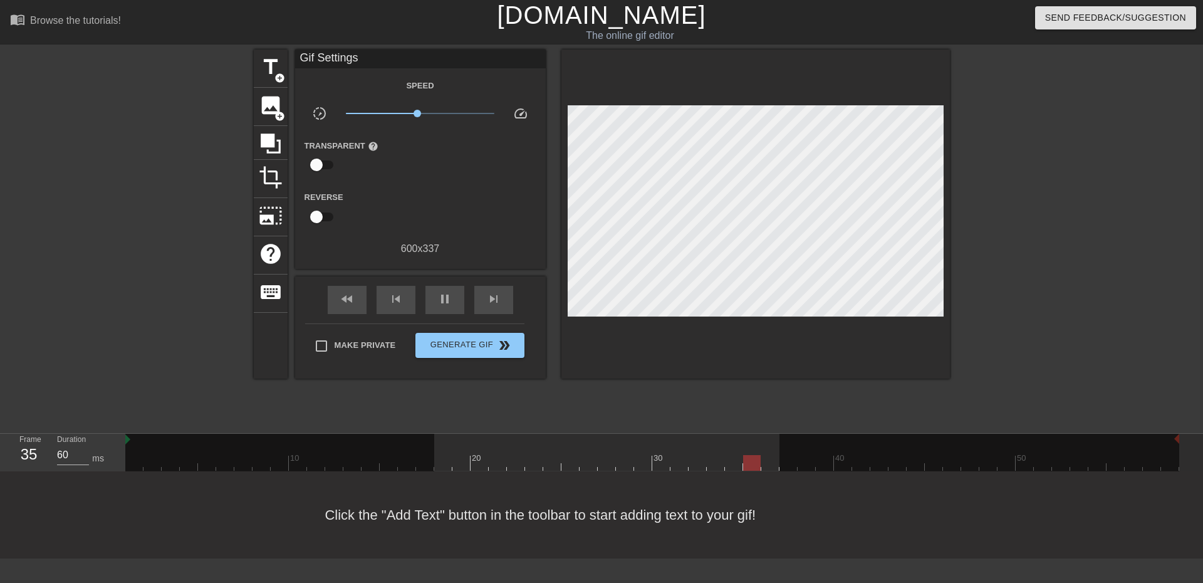
drag, startPoint x: 943, startPoint y: 266, endPoint x: 1027, endPoint y: 199, distance: 106.5
click at [1027, 199] on div at bounding box center [1059, 237] width 188 height 376
type input "70"
click at [321, 345] on input "Make Private" at bounding box center [321, 346] width 26 height 26
checkbox input "true"
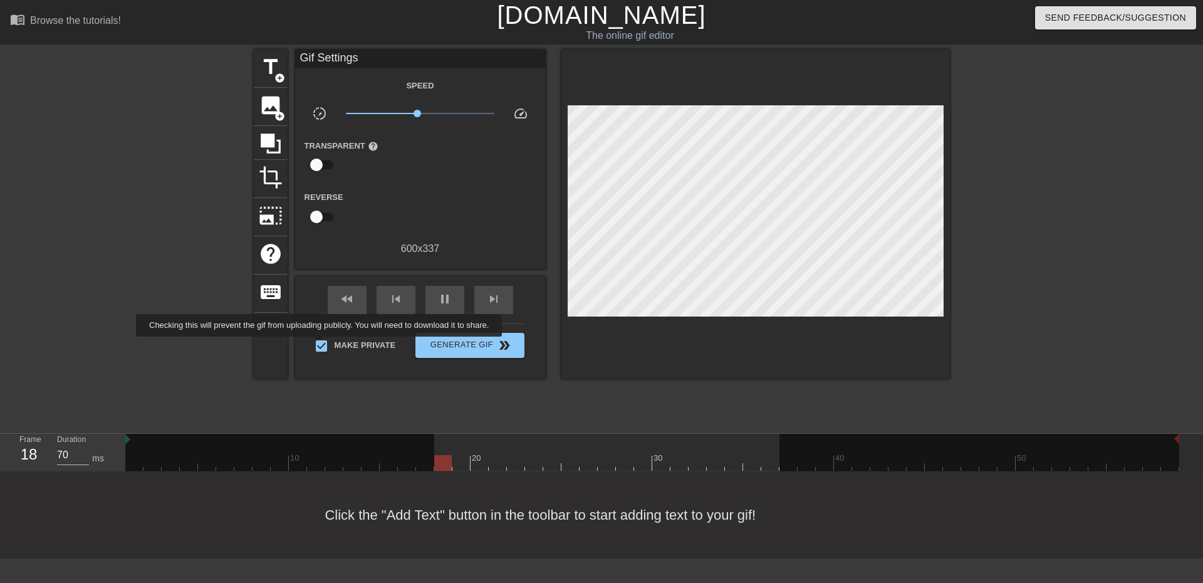
type input "60"
click at [321, 345] on input "Make Private" at bounding box center [321, 346] width 26 height 26
checkbox input "false"
type input "60"
click at [323, 347] on input "Make Private" at bounding box center [321, 346] width 26 height 26
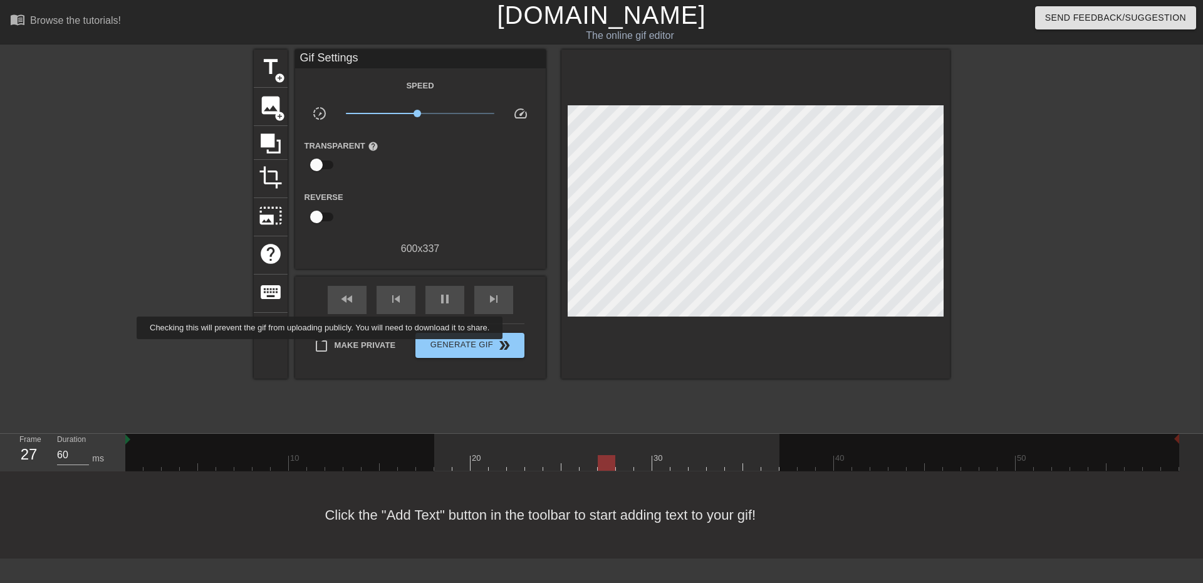
checkbox input "true"
type input "70"
click at [323, 347] on input "Make Private" at bounding box center [321, 346] width 26 height 26
checkbox input "false"
click at [277, 152] on icon at bounding box center [271, 143] width 20 height 20
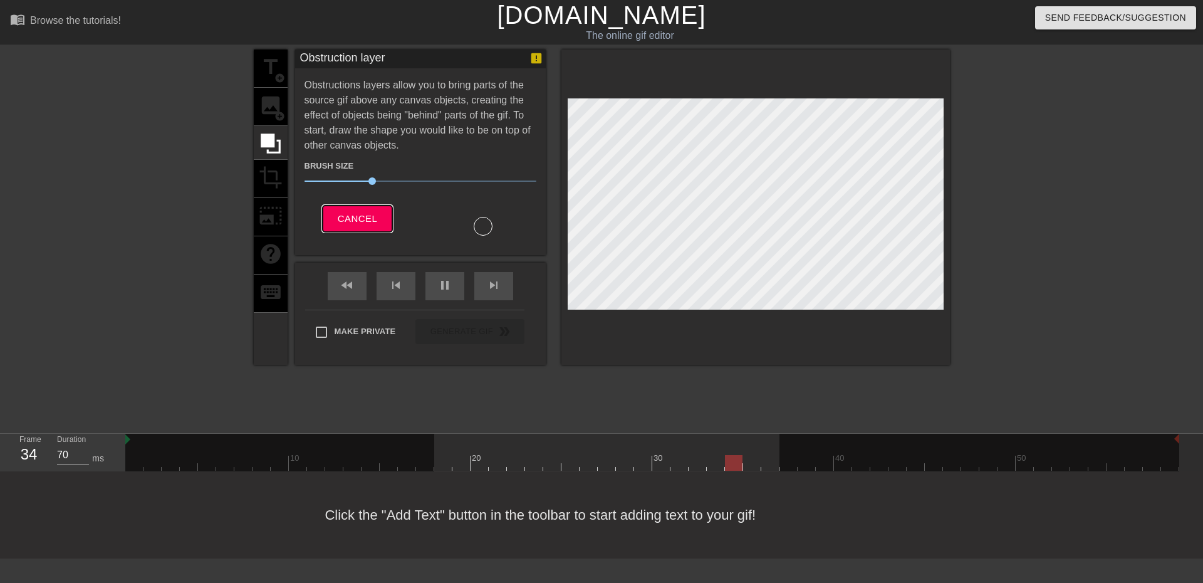
click at [367, 219] on span "Cancel" at bounding box center [357, 218] width 39 height 16
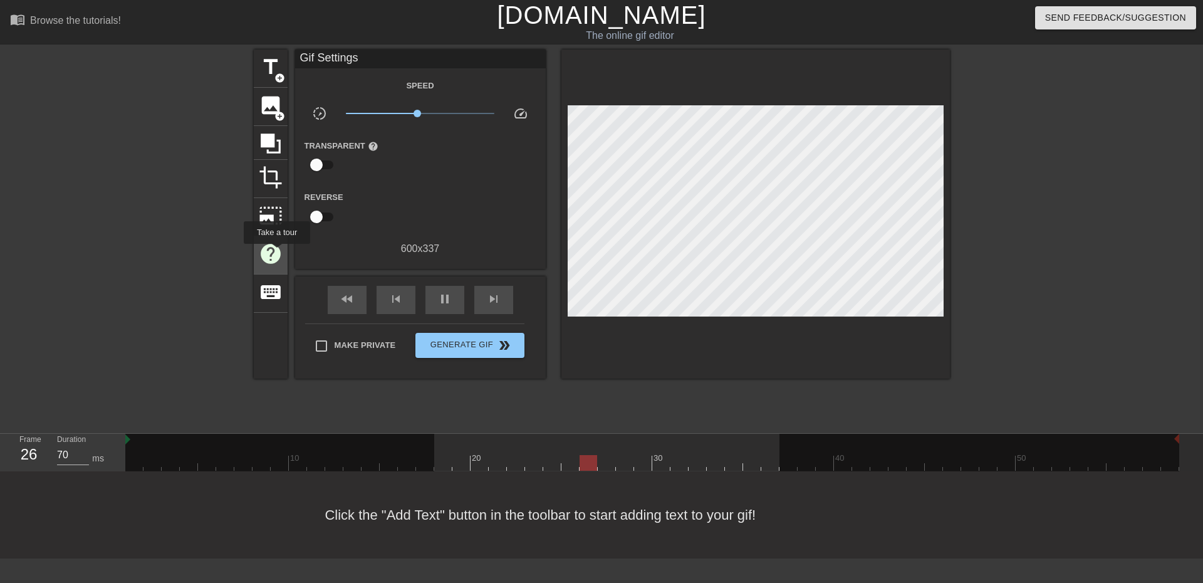
click at [276, 252] on span "help" at bounding box center [271, 254] width 24 height 24
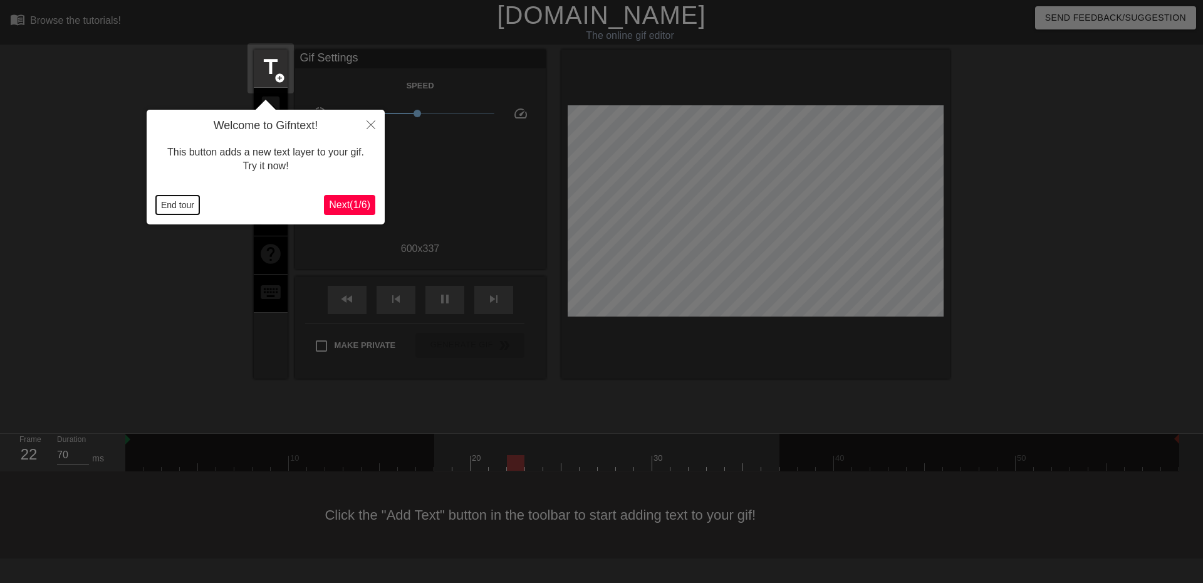
click at [189, 204] on button "End tour" at bounding box center [177, 204] width 43 height 19
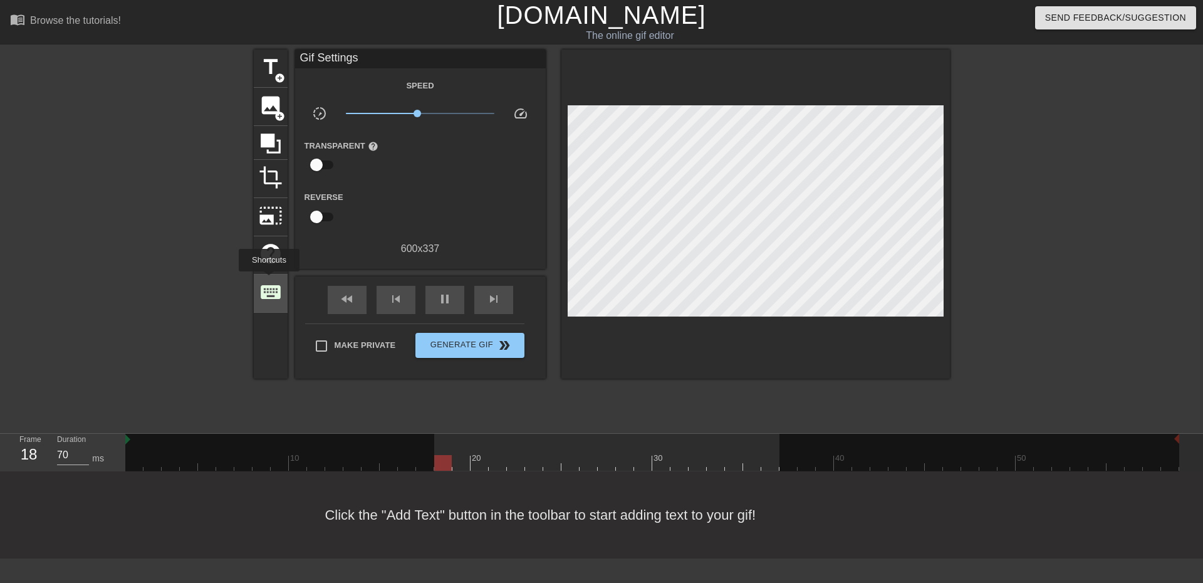
click at [269, 280] on span "keyboard" at bounding box center [271, 292] width 24 height 24
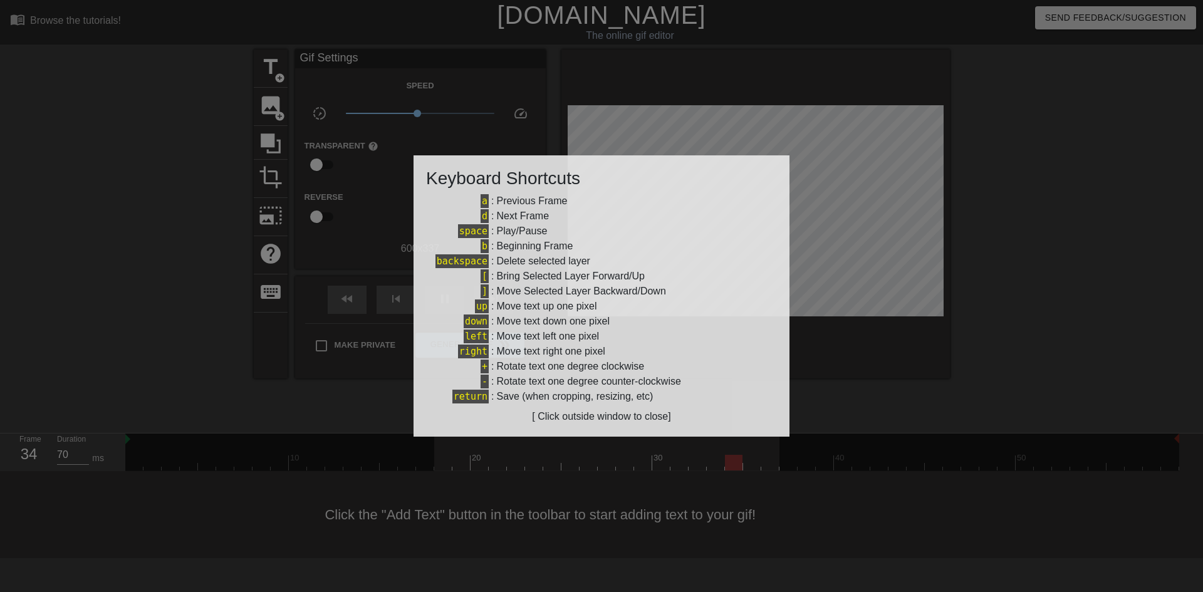
click at [933, 279] on div at bounding box center [601, 296] width 1203 height 592
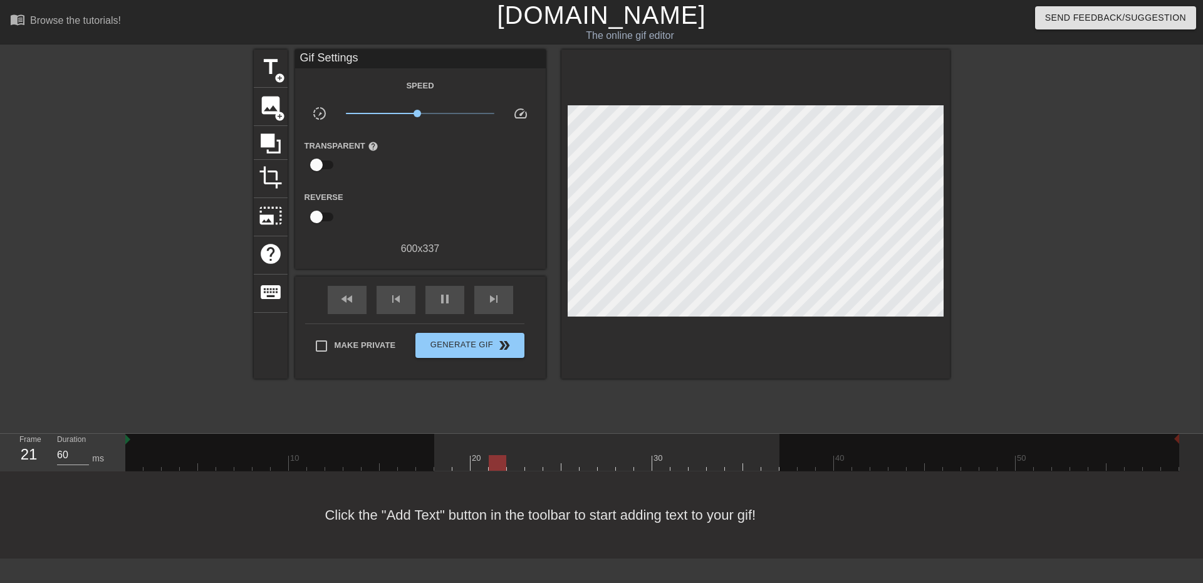
type input "70"
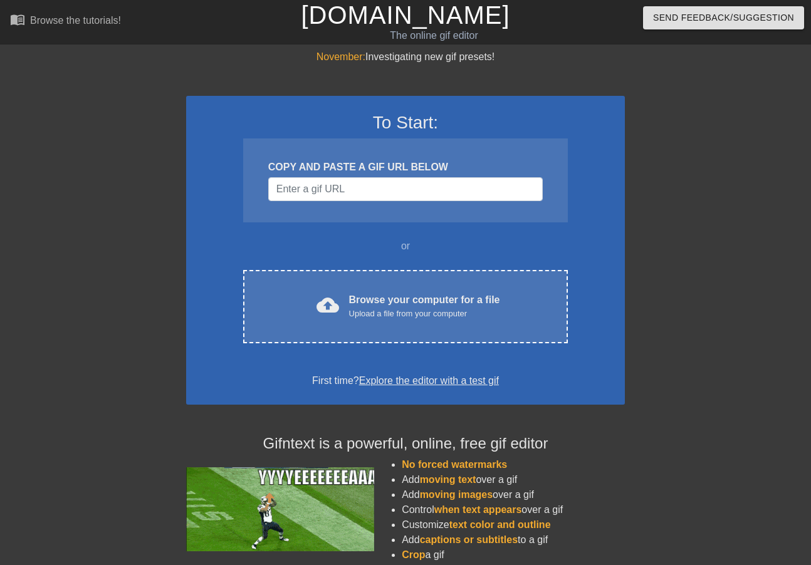
click at [676, 531] on div "November: Investigating new gif presets! To Start: COPY AND PASTE A GIF URL BEL…" at bounding box center [405, 355] width 811 height 613
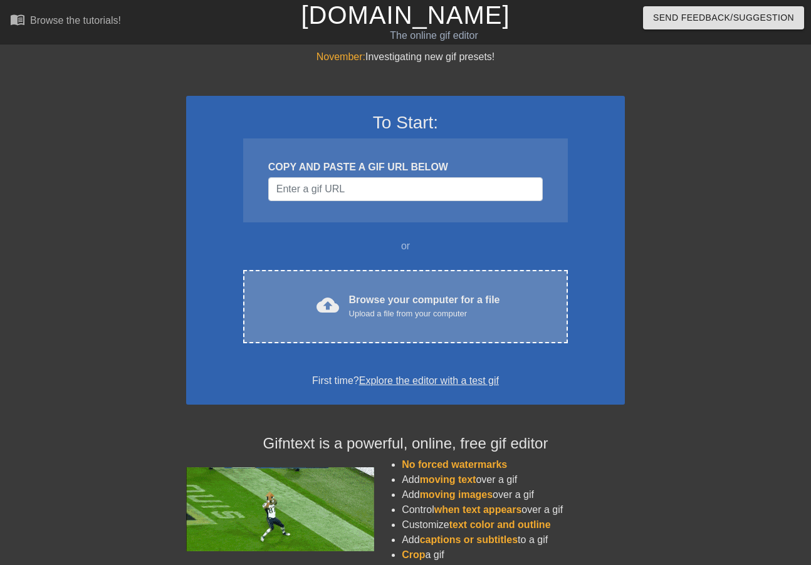
click at [464, 294] on div "Browse your computer for a file Upload a file from your computer" at bounding box center [424, 307] width 151 height 28
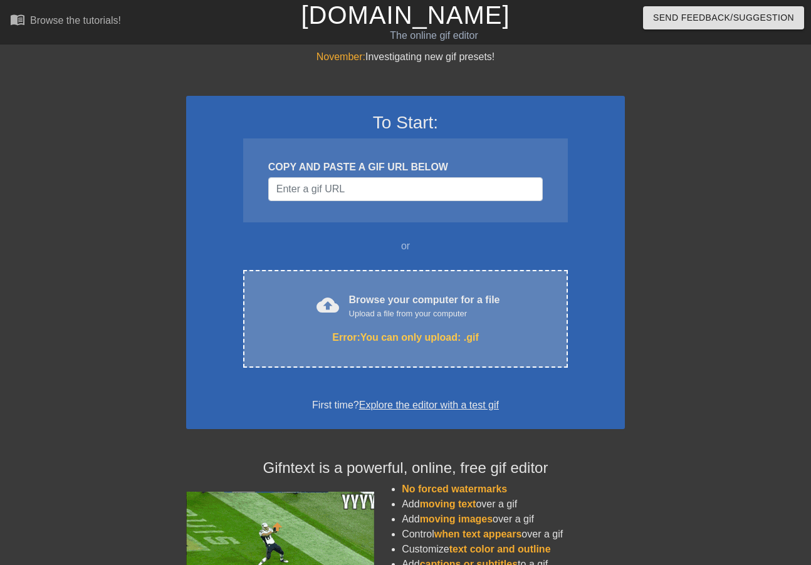
click at [433, 282] on div "cloud_upload Browse your computer for a file Upload a file from your computer E…" at bounding box center [405, 319] width 324 height 98
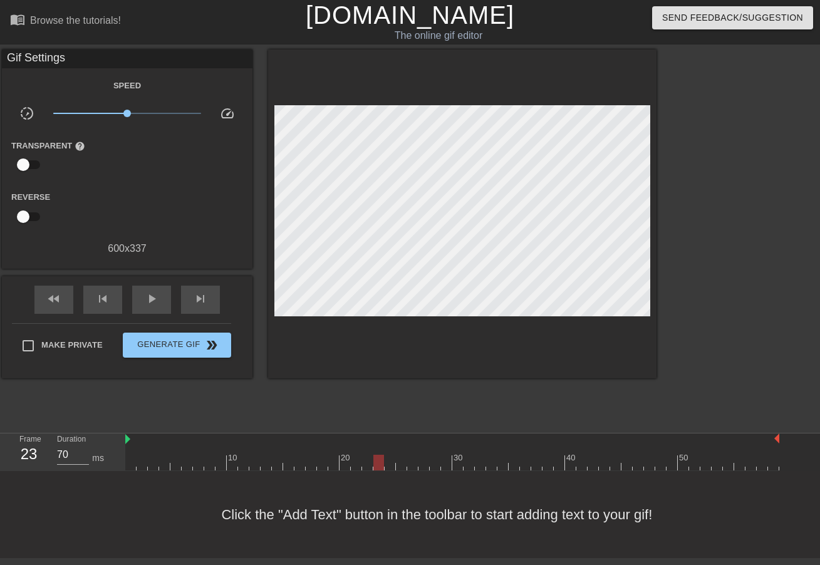
drag, startPoint x: 130, startPoint y: 462, endPoint x: 371, endPoint y: 457, distance: 241.2
click at [373, 457] on div at bounding box center [378, 463] width 11 height 16
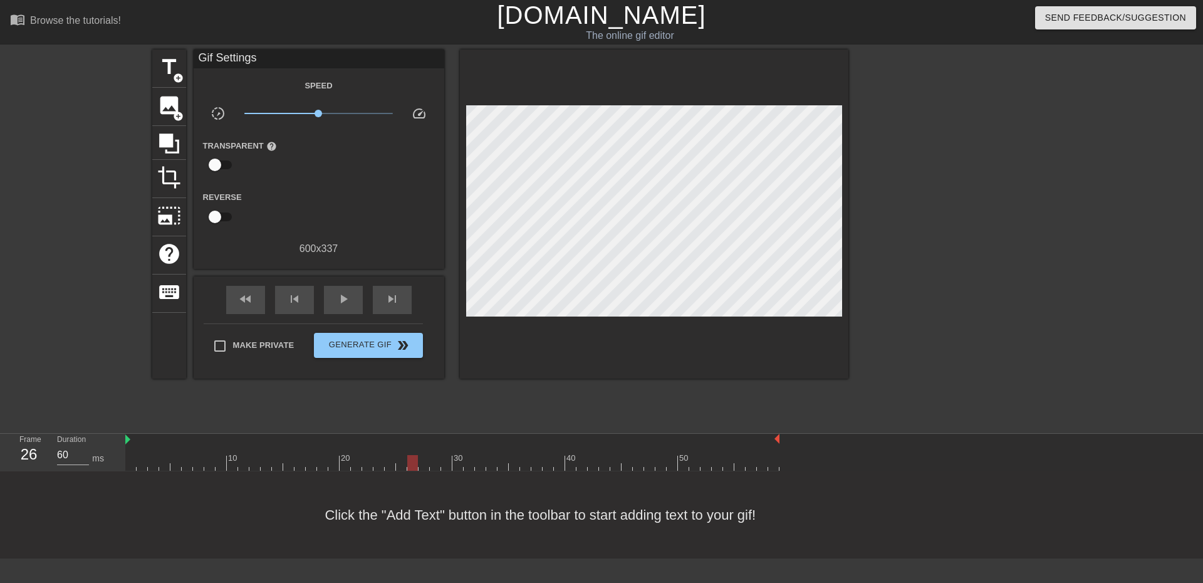
type input "70"
drag, startPoint x: 367, startPoint y: 462, endPoint x: 391, endPoint y: 455, distance: 24.8
click at [391, 455] on div at bounding box center [390, 463] width 11 height 16
click at [40, 339] on div "title add_circle image add_circle crop photo_size_select_large help keyboard Gi…" at bounding box center [601, 237] width 1203 height 376
